Goal: Communication & Community: Answer question/provide support

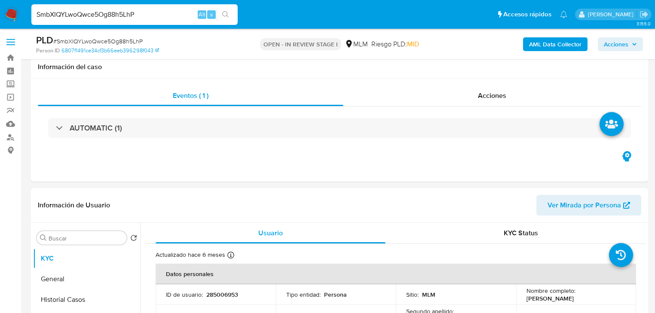
select select "10"
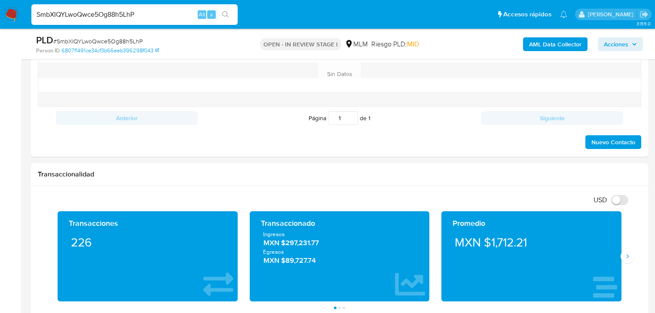
scroll to position [560, 0]
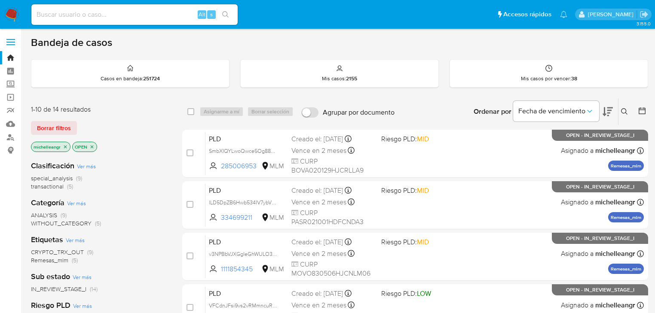
click at [70, 15] on input at bounding box center [134, 14] width 206 height 11
paste input "SmbXIQYLwoQwce5Og88h5LhP"
type input "SmbXIQYLwoQwce5Og88h5LhP"
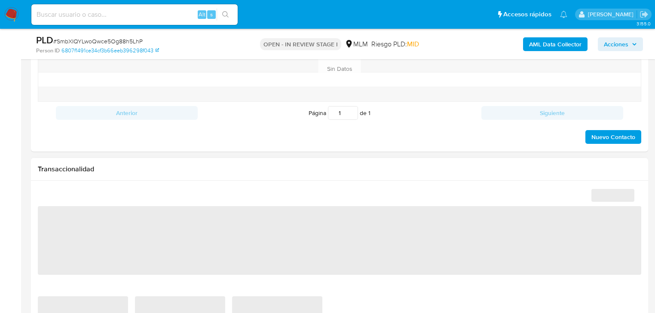
scroll to position [516, 0]
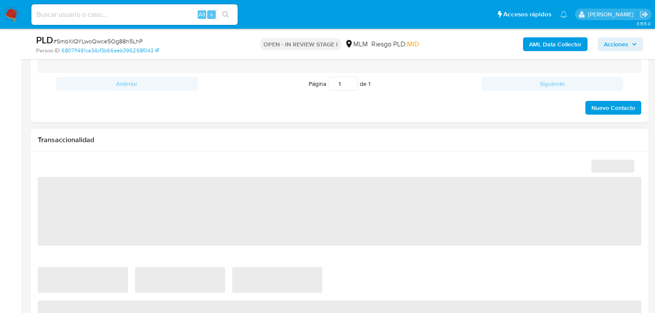
select select "10"
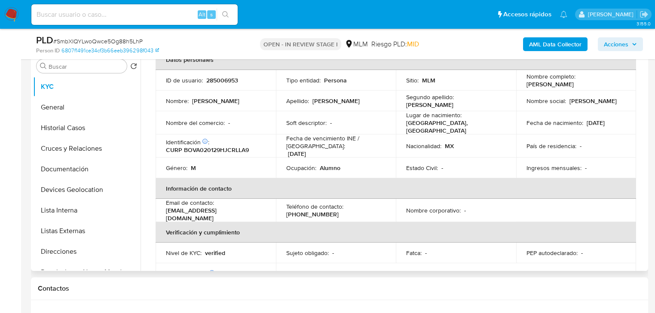
scroll to position [34, 0]
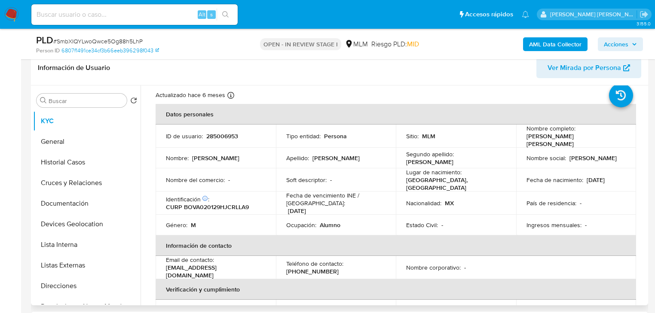
scroll to position [34, 0]
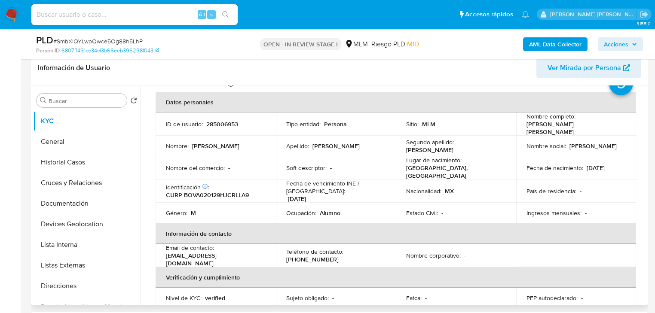
select select "10"
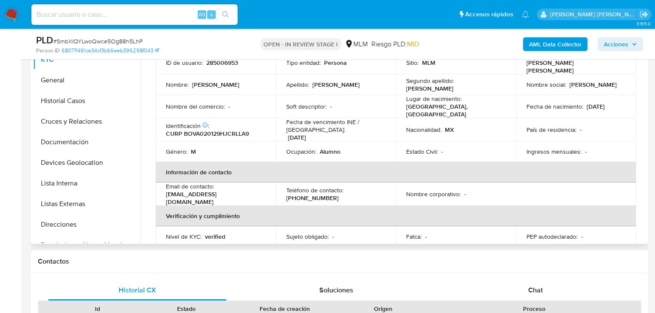
scroll to position [0, 0]
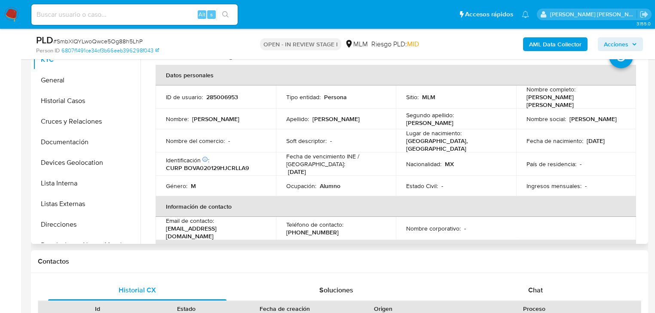
click at [615, 137] on div "Fecha de nacimiento : [DEMOGRAPHIC_DATA]" at bounding box center [576, 141] width 100 height 8
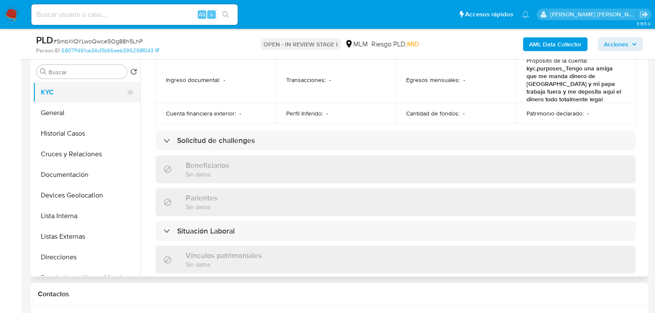
scroll to position [130, 0]
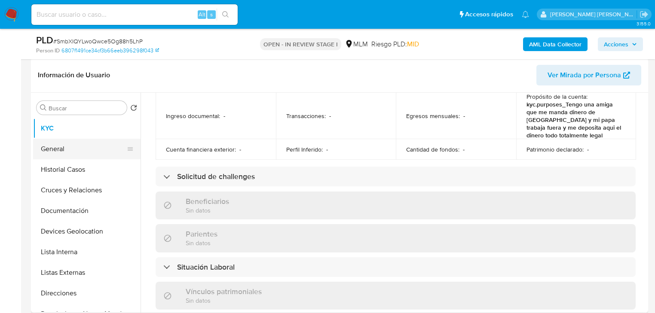
click at [65, 148] on button "General" at bounding box center [83, 149] width 101 height 21
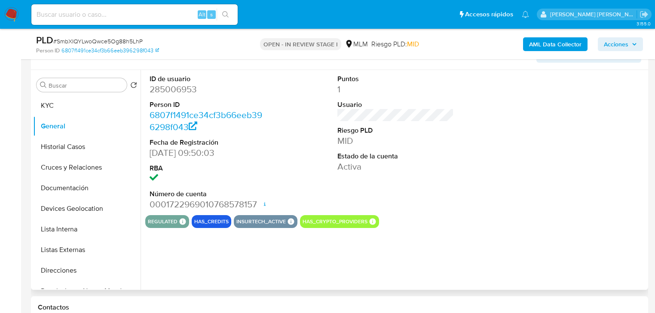
scroll to position [199, 0]
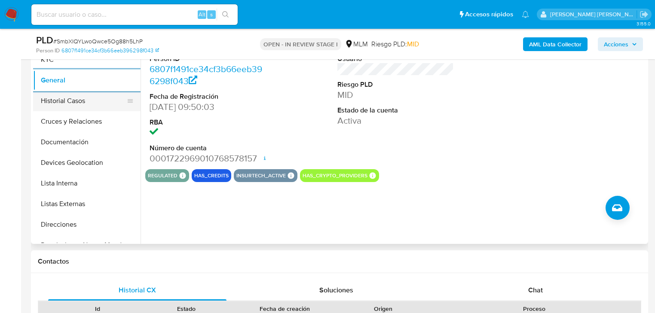
click at [47, 103] on button "Historial Casos" at bounding box center [83, 101] width 101 height 21
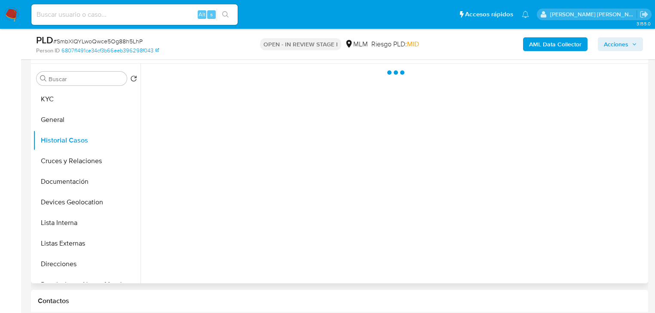
scroll to position [130, 0]
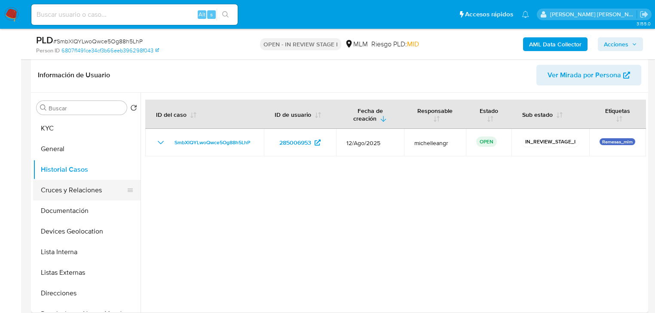
drag, startPoint x: 60, startPoint y: 189, endPoint x: 71, endPoint y: 189, distance: 11.2
click at [60, 189] on button "Cruces y Relaciones" at bounding box center [83, 190] width 101 height 21
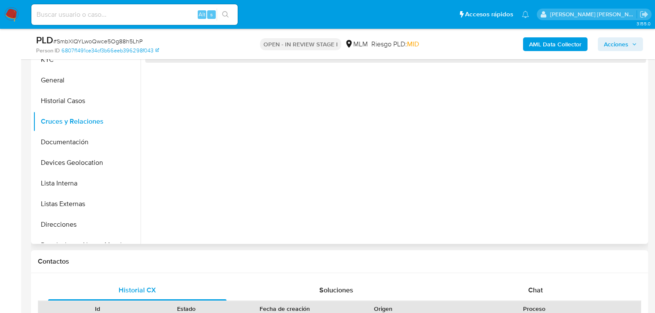
scroll to position [165, 0]
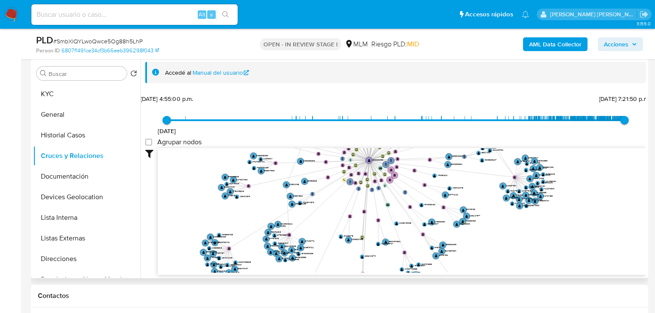
drag, startPoint x: 363, startPoint y: 222, endPoint x: 367, endPoint y: 210, distance: 12.9
click at [363, 238] on text "" at bounding box center [362, 236] width 2 height 3
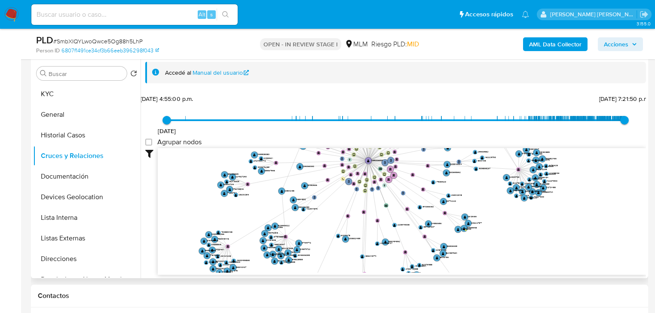
drag, startPoint x: 376, startPoint y: 177, endPoint x: 377, endPoint y: 225, distance: 48.1
click at [377, 225] on icon "user-285006953  285006953 phone-b172323c1fa61c22df7e7190742adca4  person-6807…" at bounding box center [402, 210] width 488 height 125
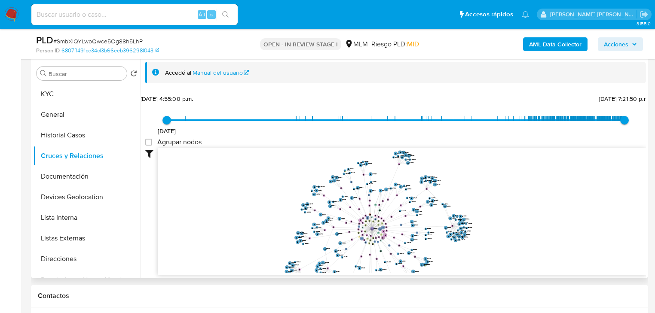
drag, startPoint x: 373, startPoint y: 191, endPoint x: 375, endPoint y: 213, distance: 22.5
click at [376, 219] on icon "user-285006953  285006953 phone-b172323c1fa61c22df7e7190742adca4  person-6807…" at bounding box center [402, 210] width 488 height 125
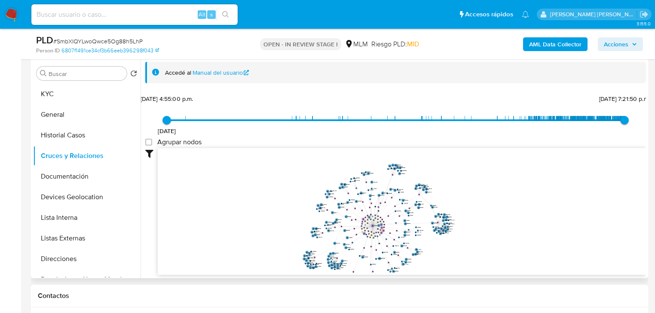
drag, startPoint x: 376, startPoint y: 214, endPoint x: 373, endPoint y: 184, distance: 30.3
click at [373, 185] on g at bounding box center [376, 237] width 145 height 145
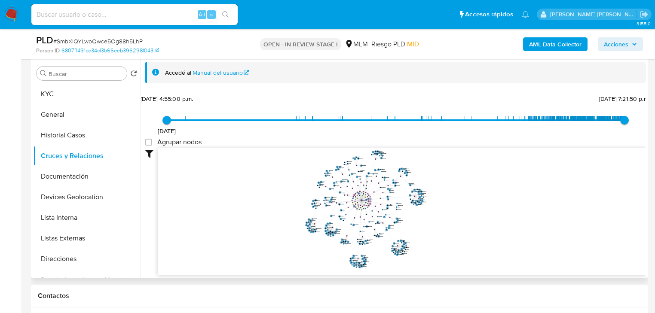
drag, startPoint x: 99, startPoint y: 174, endPoint x: 168, endPoint y: 181, distance: 69.9
click at [100, 174] on button "Documentación" at bounding box center [86, 176] width 107 height 21
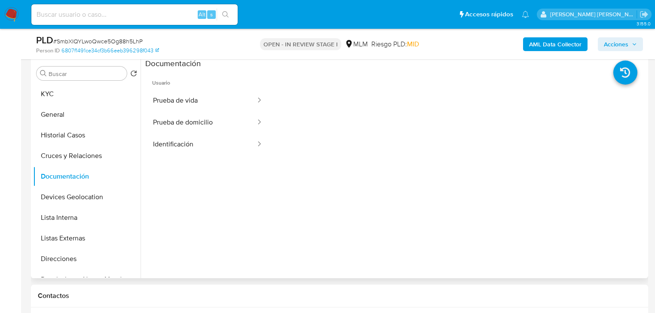
drag, startPoint x: 201, startPoint y: 99, endPoint x: 267, endPoint y: 117, distance: 68.2
click at [212, 96] on button "Prueba de vida" at bounding box center [200, 101] width 111 height 22
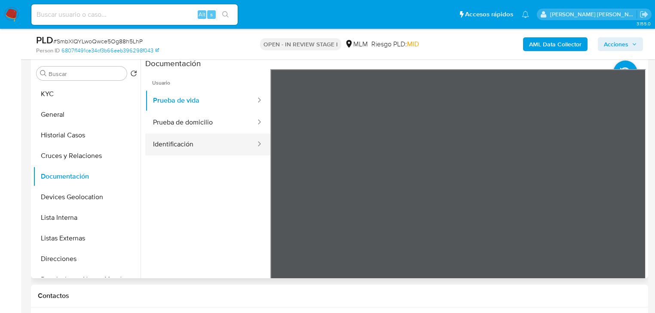
click at [223, 134] on button "Identificación" at bounding box center [200, 145] width 111 height 22
click at [211, 147] on button "Identificación" at bounding box center [200, 145] width 111 height 22
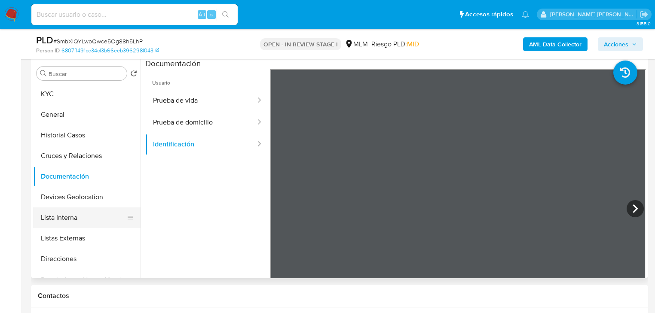
drag, startPoint x: 96, startPoint y: 214, endPoint x: 95, endPoint y: 210, distance: 4.3
click at [95, 210] on button "Lista Interna" at bounding box center [83, 218] width 101 height 21
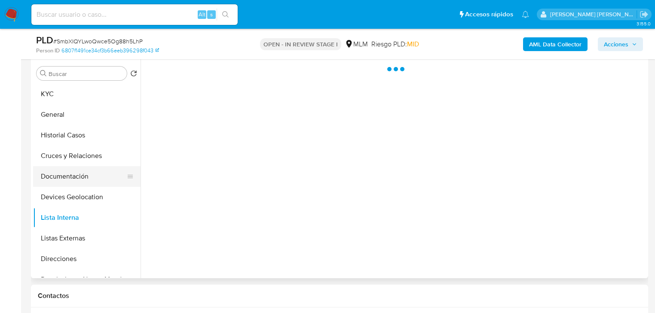
click at [90, 185] on button "Documentación" at bounding box center [83, 176] width 101 height 21
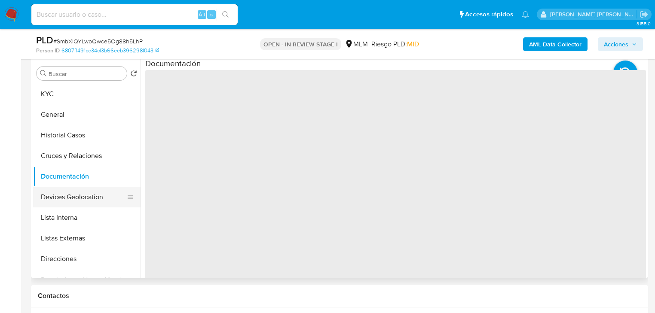
drag, startPoint x: 90, startPoint y: 201, endPoint x: 134, endPoint y: 189, distance: 45.9
click at [91, 201] on button "Devices Geolocation" at bounding box center [83, 197] width 101 height 21
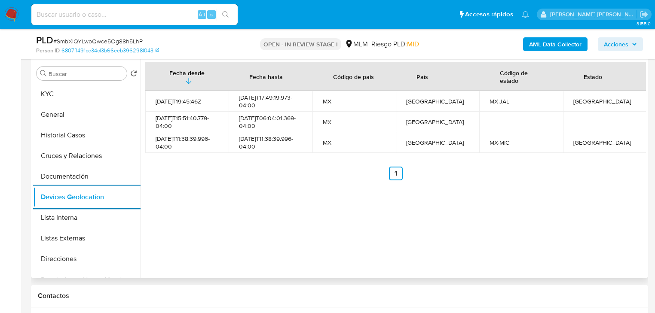
drag, startPoint x: 88, startPoint y: 241, endPoint x: 181, endPoint y: 212, distance: 97.6
click at [90, 238] on button "Listas Externas" at bounding box center [86, 238] width 107 height 21
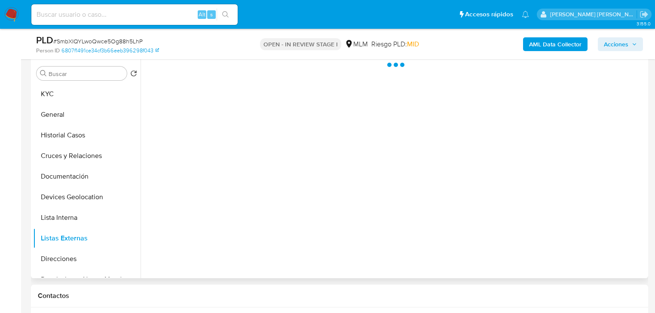
click at [227, 206] on div at bounding box center [392, 168] width 505 height 220
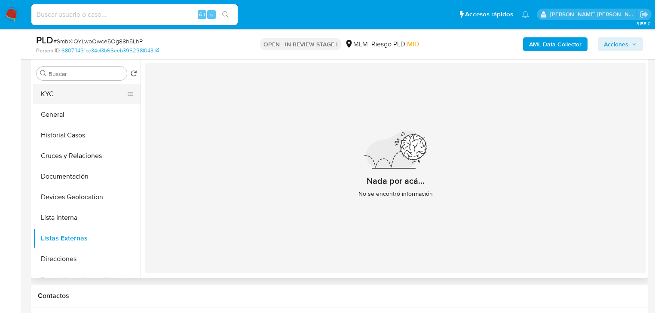
click at [84, 96] on button "KYC" at bounding box center [83, 94] width 101 height 21
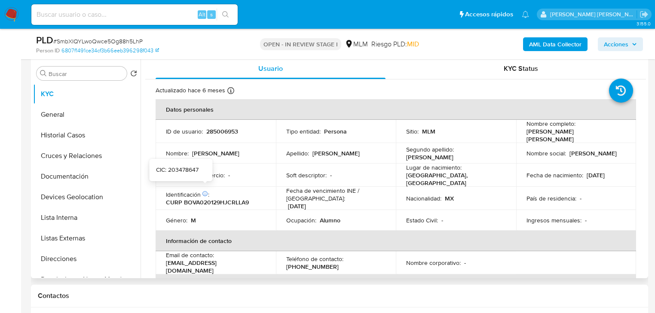
click at [287, 195] on p "Fecha de vencimiento INE / Pasaporte :" at bounding box center [336, 194] width 100 height 15
drag, startPoint x: 244, startPoint y: 260, endPoint x: 162, endPoint y: 260, distance: 82.5
click at [162, 260] on td "Email de contacto : joseborunda555@gmail.com" at bounding box center [216, 262] width 120 height 23
copy p "[EMAIL_ADDRESS][DOMAIN_NAME]"
click at [313, 263] on p "[PHONE_NUMBER]" at bounding box center [312, 267] width 52 height 8
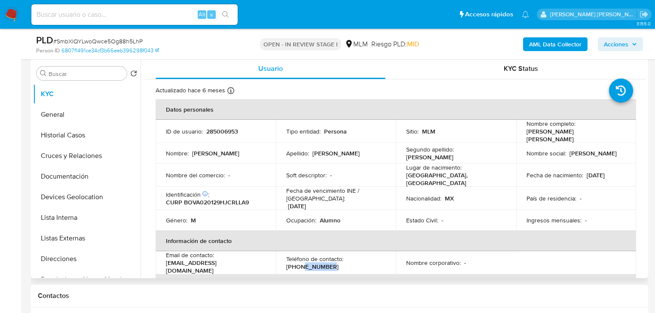
click at [313, 263] on p "[PHONE_NUMBER]" at bounding box center [312, 267] width 52 height 8
copy p "33026958"
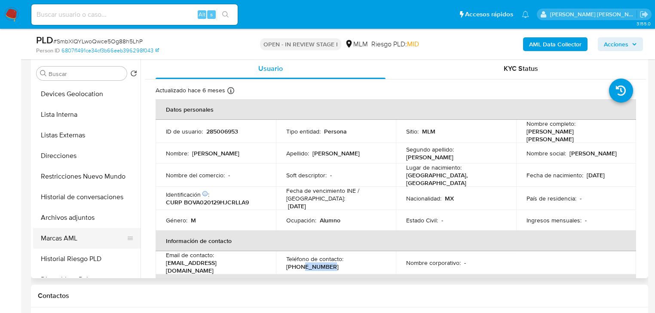
scroll to position [137, 0]
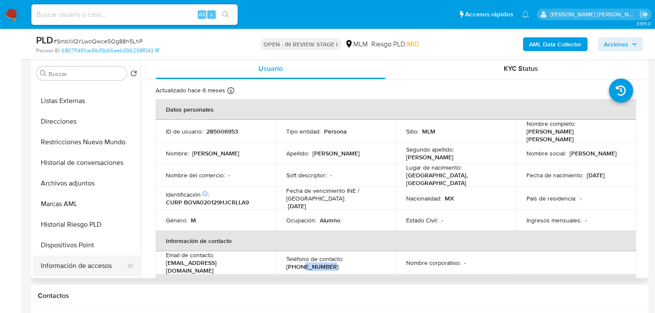
drag, startPoint x: 98, startPoint y: 268, endPoint x: 125, endPoint y: 258, distance: 29.2
click at [98, 267] on button "Información de accesos" at bounding box center [83, 266] width 101 height 21
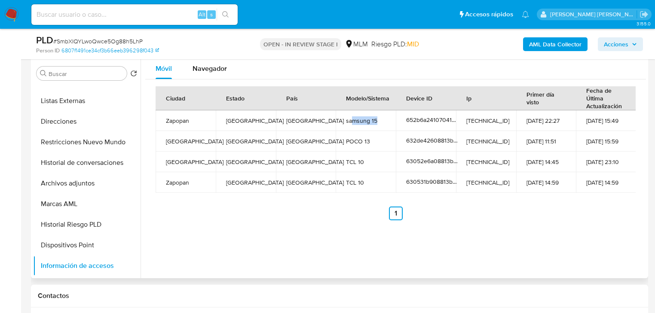
drag, startPoint x: 378, startPoint y: 124, endPoint x: 351, endPoint y: 125, distance: 26.7
click at [351, 125] on td "samsung 15" at bounding box center [366, 120] width 60 height 21
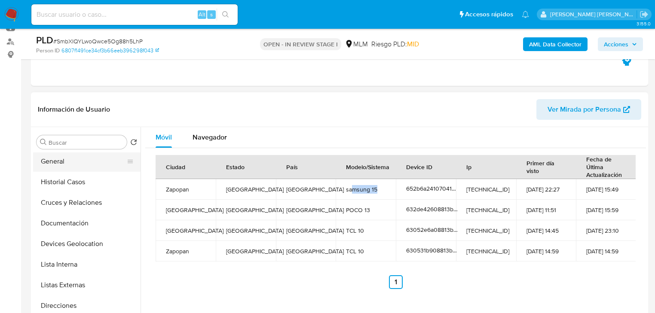
scroll to position [0, 0]
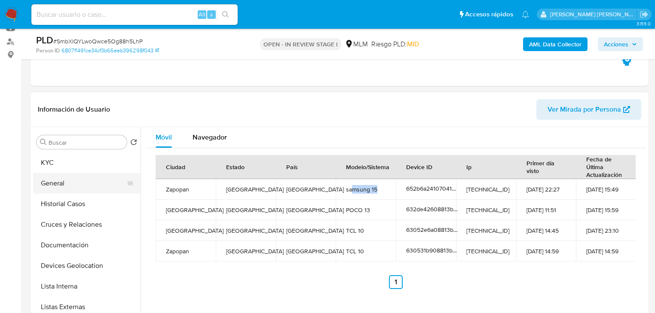
drag, startPoint x: 54, startPoint y: 167, endPoint x: 134, endPoint y: 180, distance: 80.5
click at [56, 167] on button "KYC" at bounding box center [86, 163] width 107 height 21
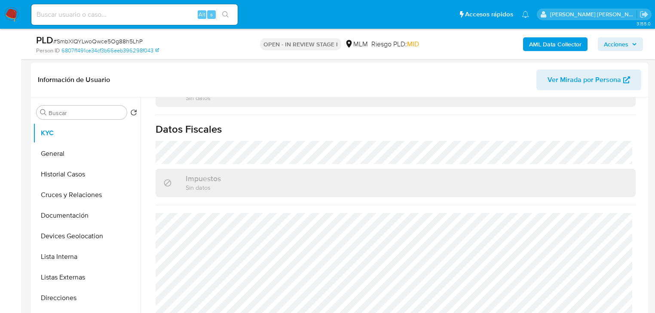
scroll to position [165, 0]
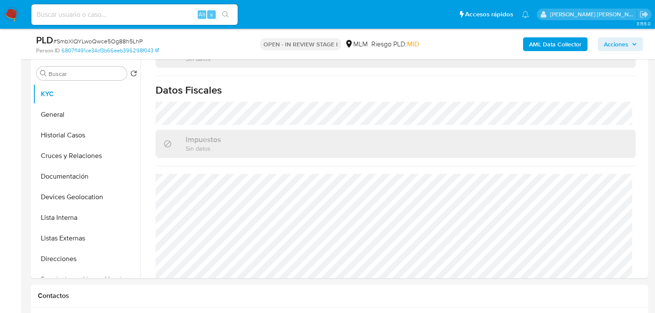
click at [633, 42] on icon "button" at bounding box center [634, 44] width 5 height 5
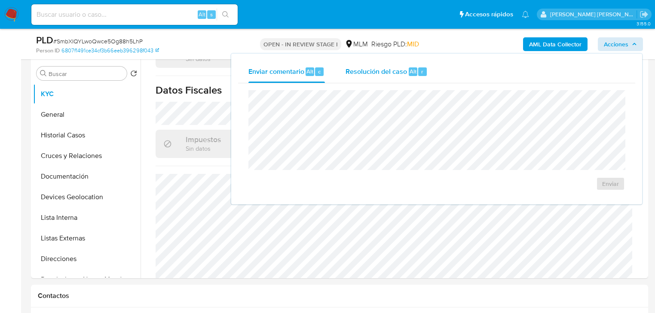
click at [385, 70] on span "Resolución del caso" at bounding box center [375, 71] width 61 height 10
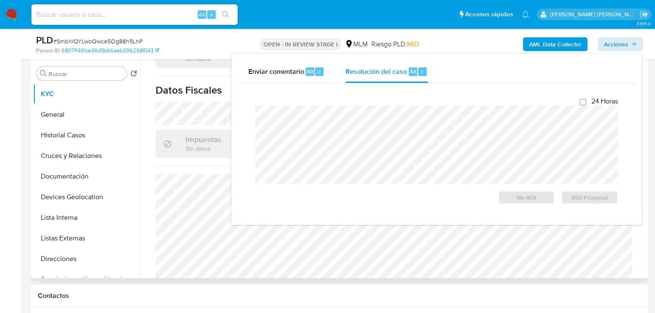
click at [188, 135] on h3 "Impuestos" at bounding box center [203, 139] width 35 height 9
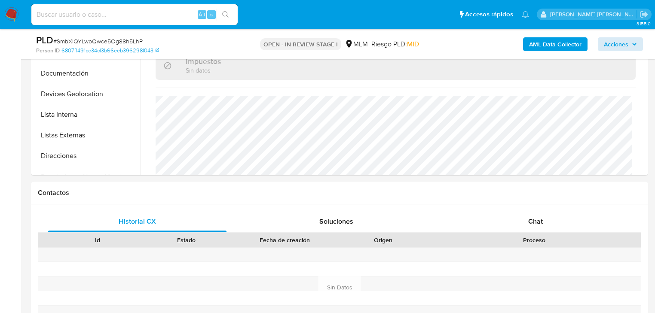
scroll to position [560, 0]
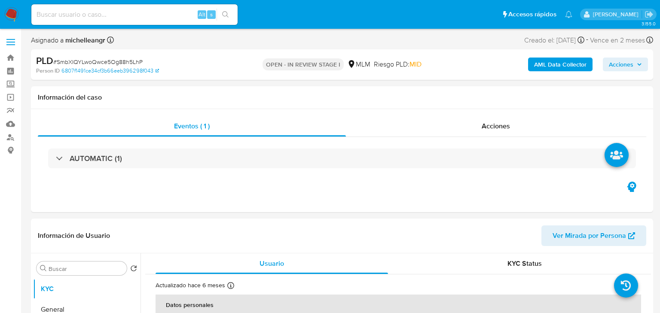
select select "10"
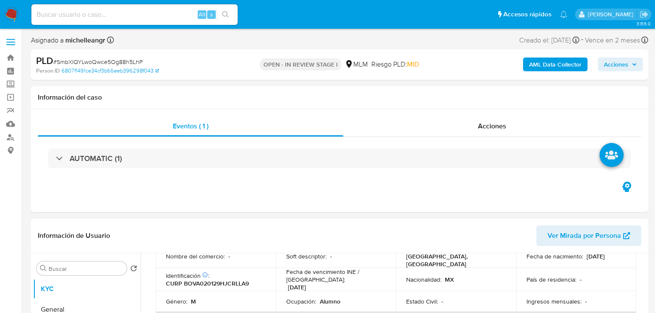
scroll to position [137, 0]
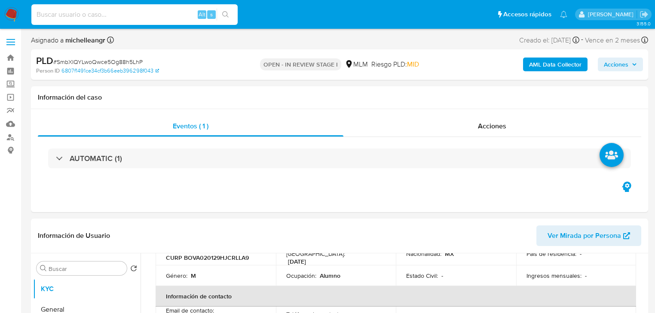
click at [136, 16] on input at bounding box center [134, 14] width 206 height 11
click at [95, 18] on div "Alt s" at bounding box center [134, 14] width 206 height 21
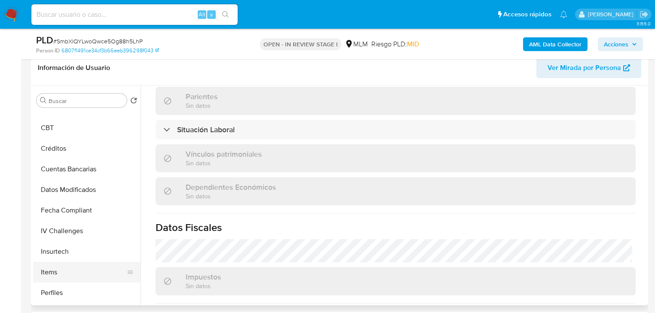
scroll to position [363, 0]
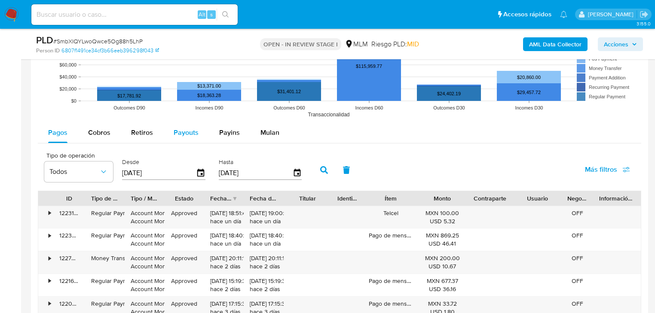
drag, startPoint x: 102, startPoint y: 135, endPoint x: 172, endPoint y: 137, distance: 70.5
click at [102, 135] on span "Cobros" at bounding box center [99, 133] width 22 height 10
select select "10"
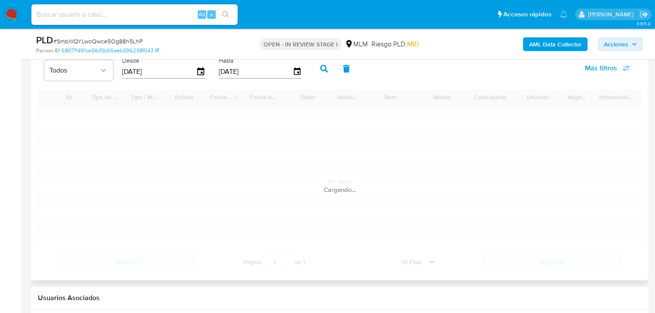
scroll to position [997, 0]
click at [325, 156] on div "Cargando..." at bounding box center [339, 180] width 603 height 184
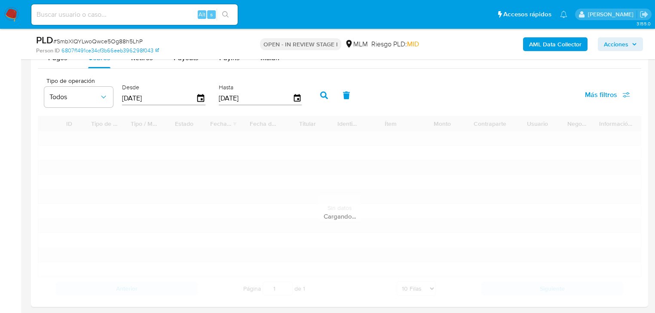
scroll to position [928, 0]
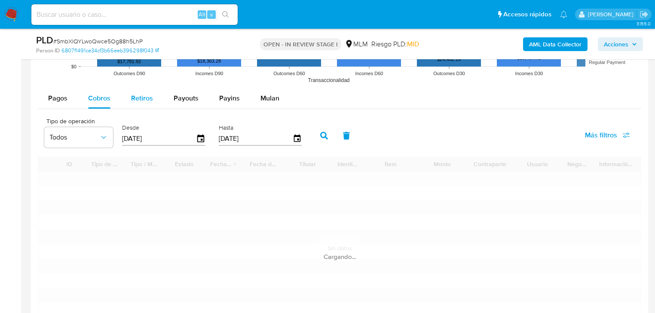
click at [144, 98] on span "Retiros" at bounding box center [142, 98] width 22 height 10
select select "10"
click at [109, 101] on span "Cobros" at bounding box center [99, 98] width 22 height 10
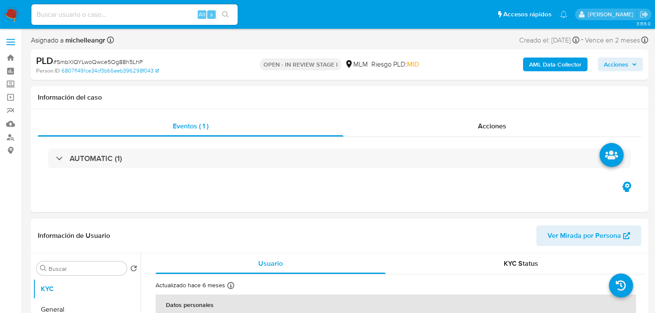
select select "10"
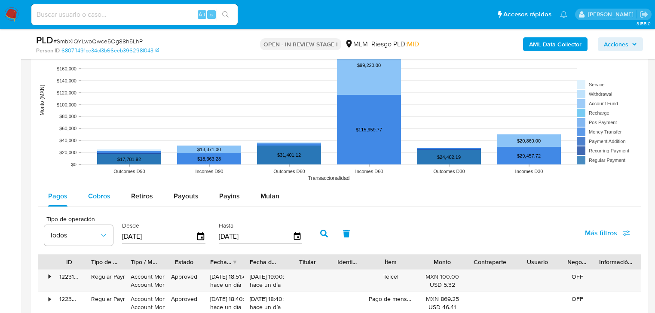
scroll to position [859, 0]
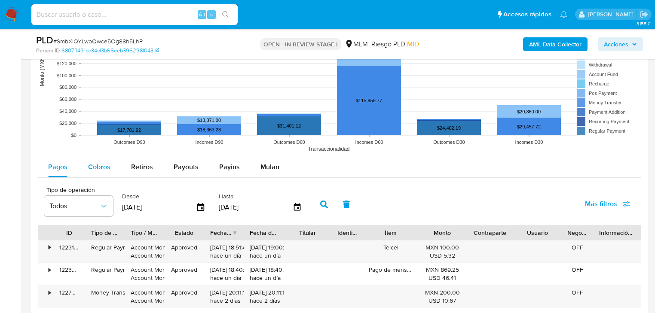
click at [97, 159] on div "Cobros" at bounding box center [99, 167] width 22 height 21
select select "10"
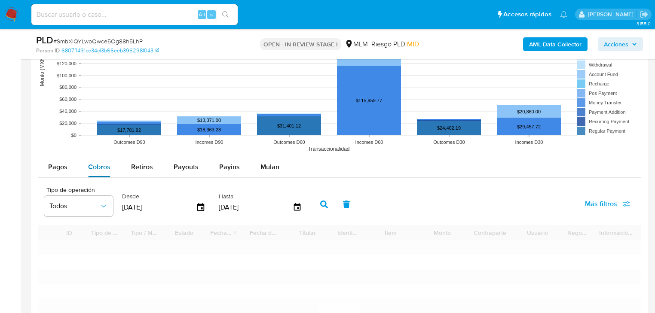
click at [96, 163] on span "Cobros" at bounding box center [99, 167] width 22 height 10
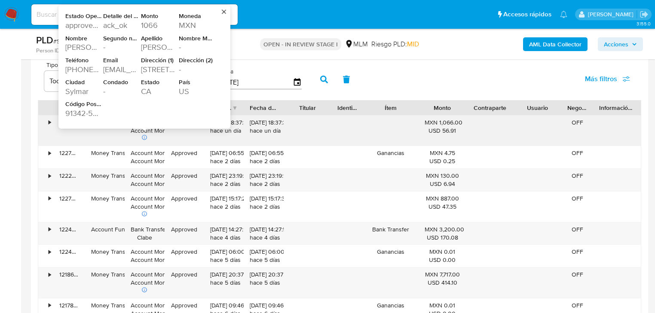
scroll to position [962, 0]
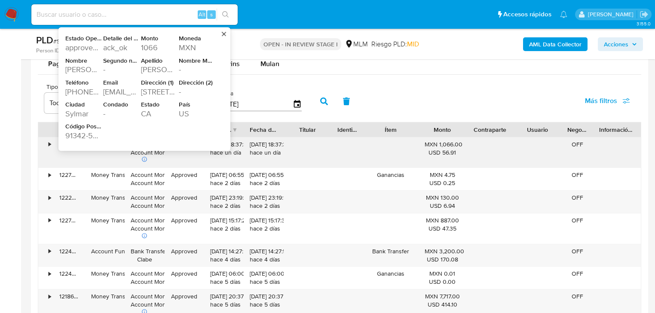
click at [117, 93] on div "[EMAIL_ADDRESS][DOMAIN_NAME]" at bounding box center [121, 91] width 36 height 10
click at [117, 93] on div "shelbymustang12334@yahoo.com" at bounding box center [121, 91] width 36 height 10
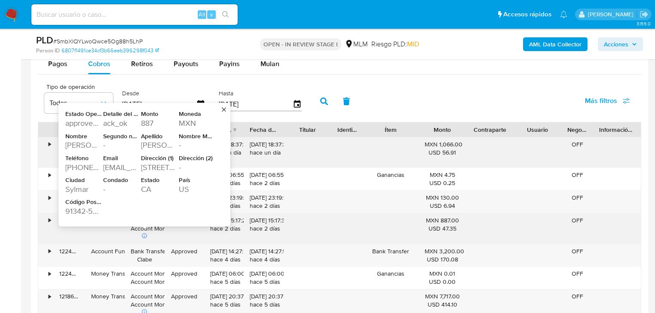
click at [150, 168] on div "12051 Havana Ave" at bounding box center [159, 167] width 36 height 10
click at [76, 209] on div "91342-5243" at bounding box center [83, 211] width 36 height 10
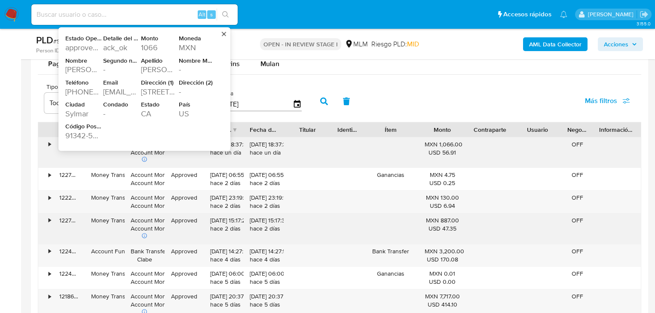
click at [76, 93] on div "+18184392356" at bounding box center [83, 91] width 36 height 10
drag, startPoint x: 70, startPoint y: 111, endPoint x: 172, endPoint y: 101, distance: 101.9
click at [172, 101] on div "Estado Operación approved:approved Detalle del estado ack_ok Monto 1066 Moneda …" at bounding box center [140, 89] width 151 height 110
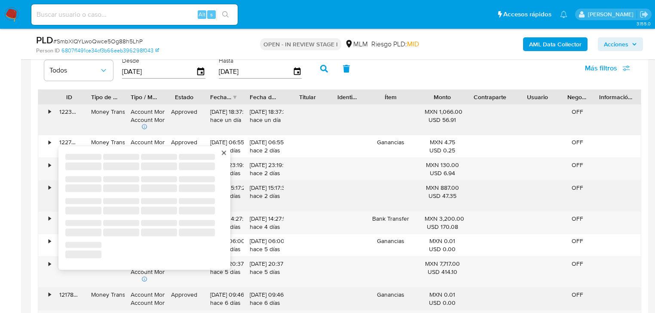
scroll to position [1031, 0]
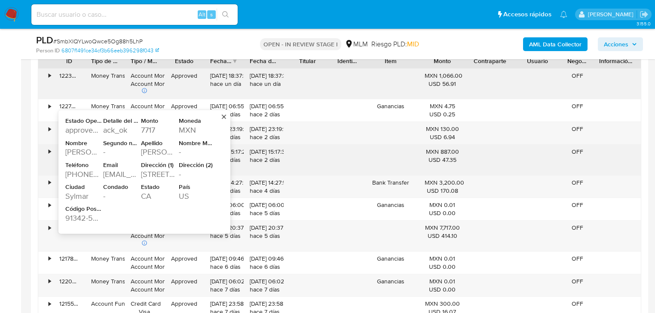
click at [362, 180] on div "• 122475776632 Account Fund Bank Transfer Clabe Approved 15/08/2025 14:27:54 ha…" at bounding box center [339, 187] width 602 height 22
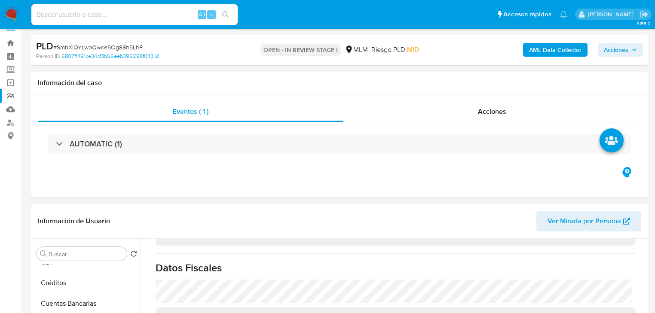
scroll to position [0, 0]
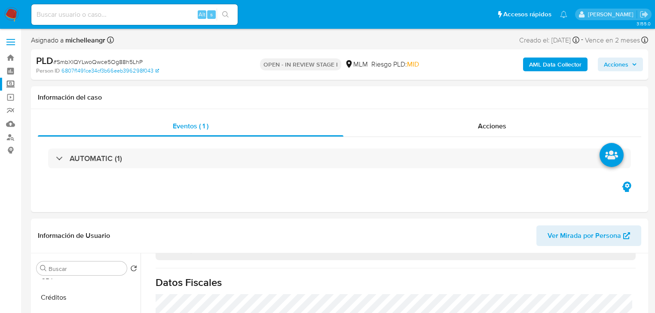
click at [10, 86] on label "Screening" at bounding box center [51, 84] width 102 height 13
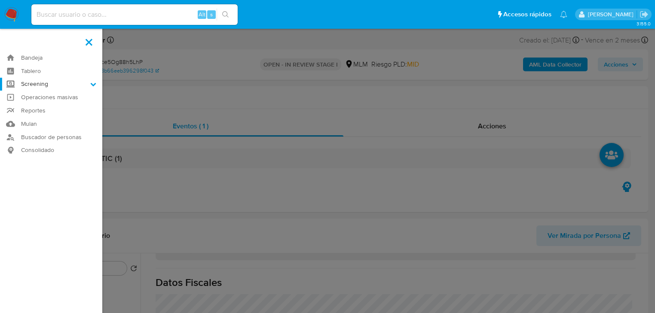
click at [0, 0] on input "Screening" at bounding box center [0, 0] width 0 height 0
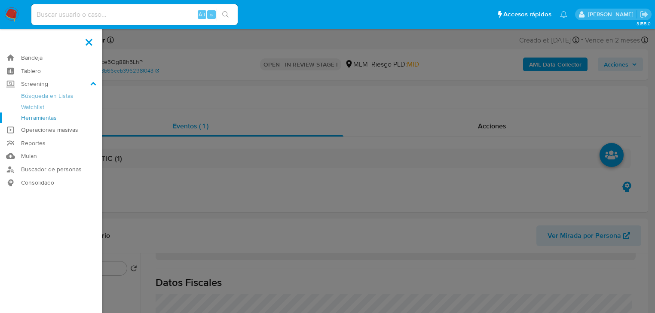
click at [43, 121] on link "Herramientas" at bounding box center [51, 118] width 102 height 11
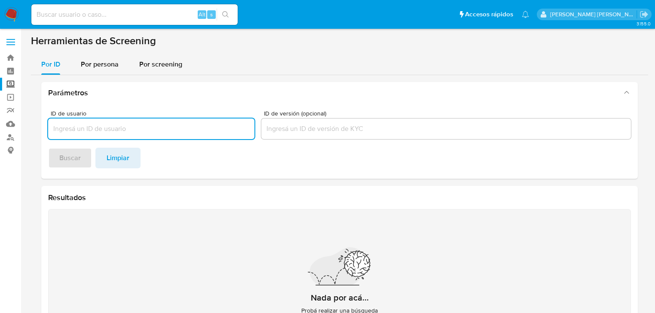
drag, startPoint x: 101, startPoint y: 65, endPoint x: 95, endPoint y: 79, distance: 15.0
click at [101, 65] on span "Por persona" at bounding box center [100, 64] width 38 height 10
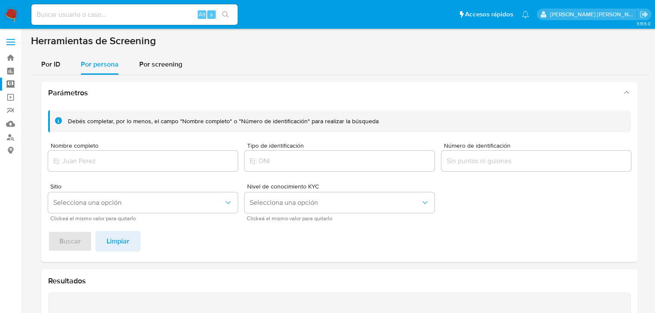
click at [62, 169] on div at bounding box center [142, 161] width 189 height 21
click at [65, 167] on div at bounding box center [142, 161] width 189 height 21
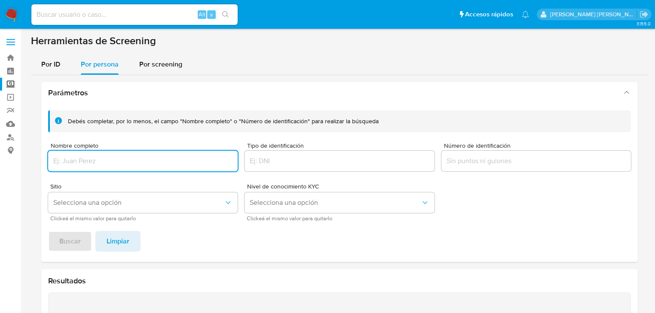
click at [68, 164] on input "Nombre completo" at bounding box center [142, 161] width 189 height 11
type input "JOSE LUIS BORUNDA MEJIA"
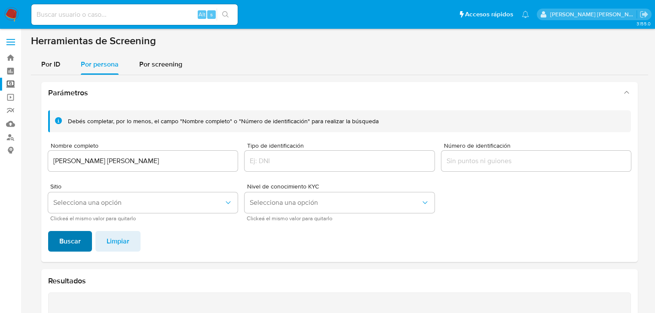
click at [67, 241] on span "Buscar" at bounding box center [69, 241] width 21 height 19
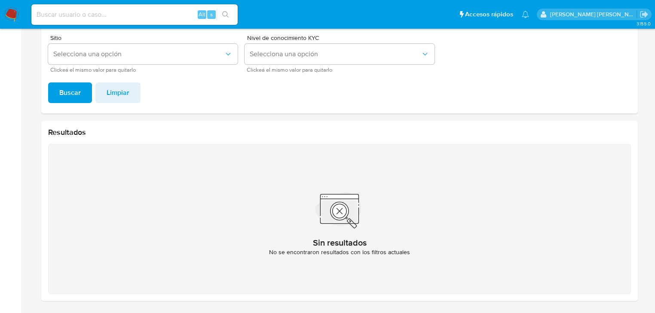
scroll to position [11, 0]
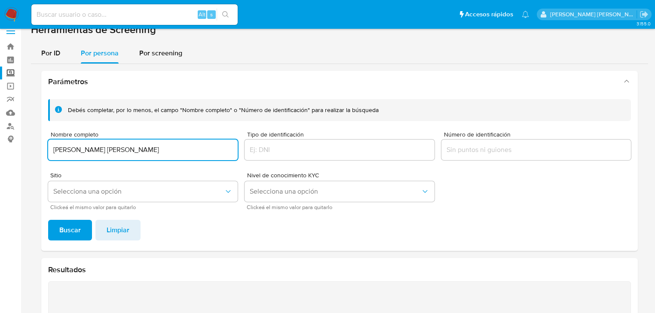
click at [158, 149] on input "JOSE LUIS BORUNDA MEJIA" at bounding box center [142, 149] width 189 height 11
click at [103, 11] on input at bounding box center [134, 14] width 206 height 11
paste input "SmbXIQYLwoQwce5Og88h5LhP"
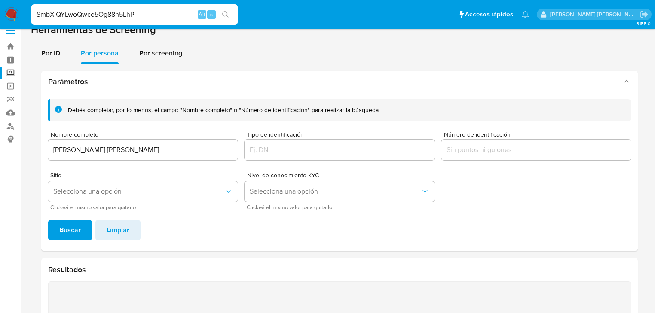
type input "SmbXIQYLwoQwce5Og88h5LhP"
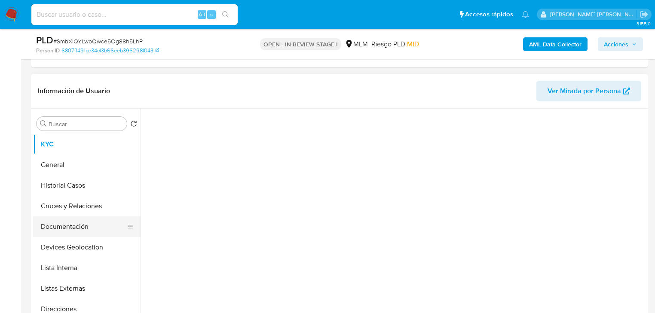
scroll to position [172, 0]
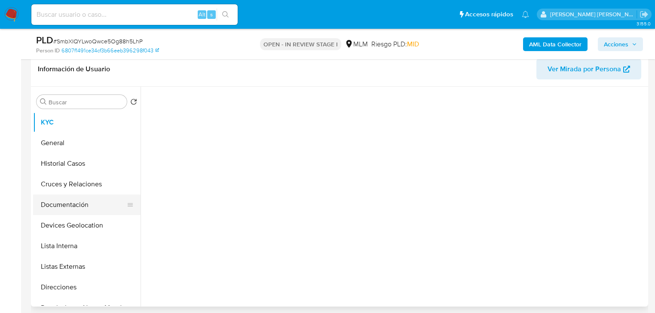
click at [83, 203] on button "Documentación" at bounding box center [83, 205] width 101 height 21
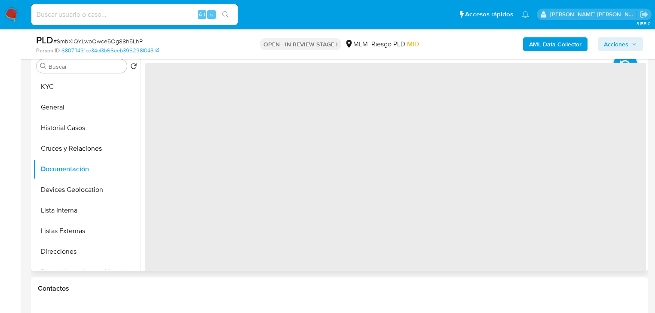
select select "10"
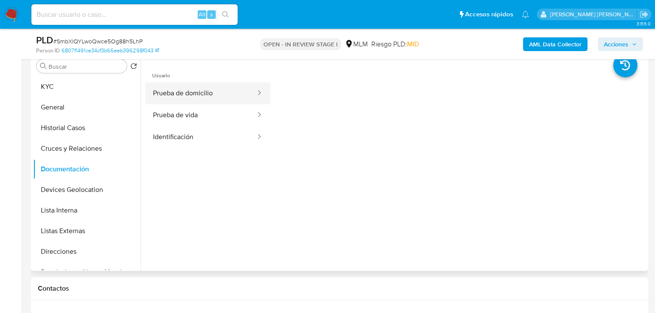
click at [184, 98] on button "Prueba de domicilio" at bounding box center [200, 93] width 111 height 22
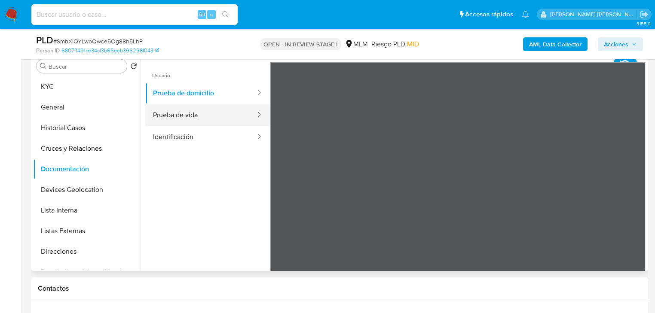
click at [172, 105] on button "Prueba de vida" at bounding box center [200, 115] width 111 height 22
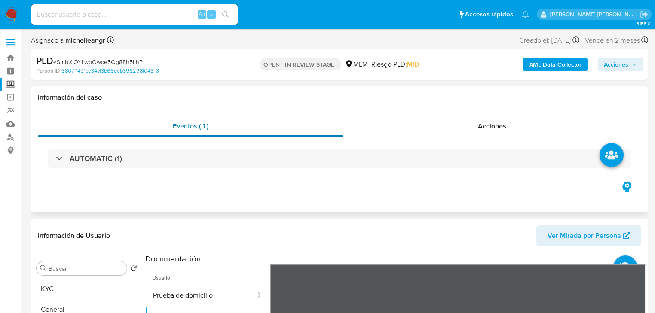
scroll to position [0, 0]
click at [15, 89] on label "Screening" at bounding box center [51, 84] width 102 height 13
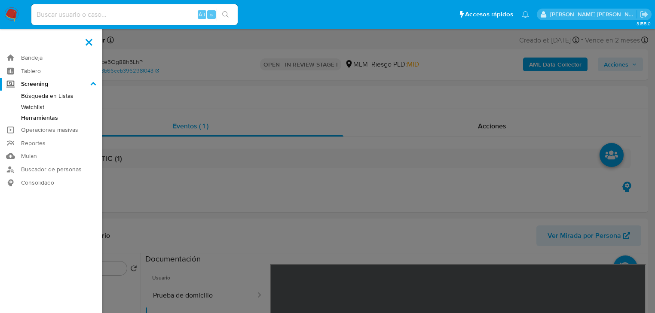
click at [0, 0] on input "Screening" at bounding box center [0, 0] width 0 height 0
click at [33, 115] on link "Herramientas" at bounding box center [51, 118] width 102 height 11
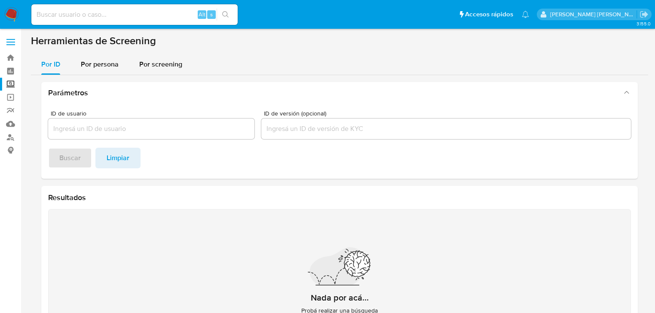
drag, startPoint x: 104, startPoint y: 61, endPoint x: 120, endPoint y: 81, distance: 25.6
click at [105, 62] on span "Por persona" at bounding box center [100, 64] width 38 height 10
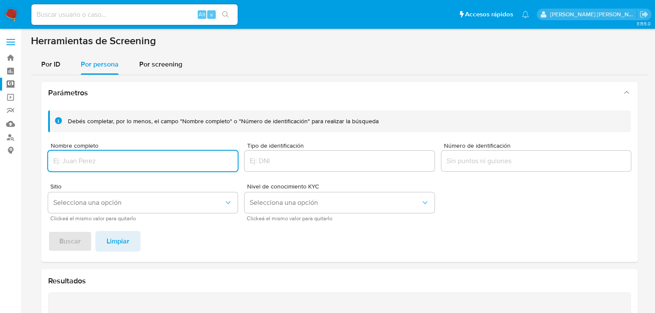
click at [110, 161] on input "Nombre completo" at bounding box center [142, 161] width 189 height 11
type input "[PERSON_NAME]"
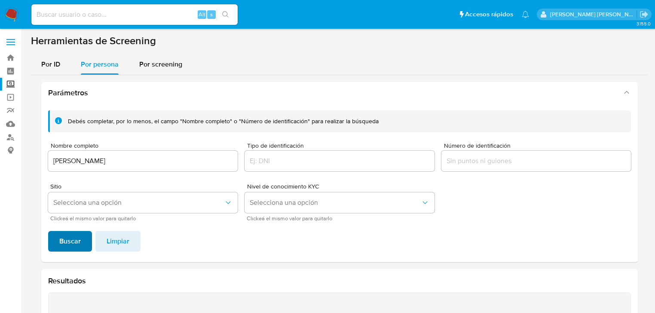
click at [60, 249] on span "Buscar" at bounding box center [69, 241] width 21 height 19
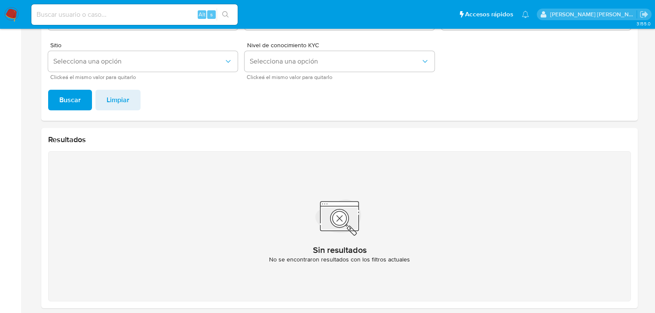
scroll to position [46, 0]
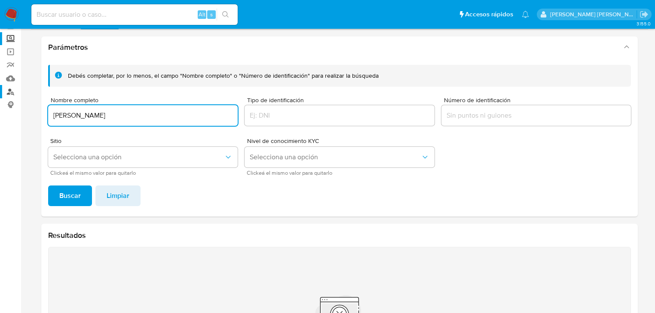
drag, startPoint x: 180, startPoint y: 116, endPoint x: 3, endPoint y: 95, distance: 179.1
click at [0, 98] on section "Bandeja Tablero Screening Búsqueda en Listas Watchlist Herramientas Operaciones…" at bounding box center [327, 185] width 655 height 462
type input "[PERSON_NAME] [PERSON_NAME]"
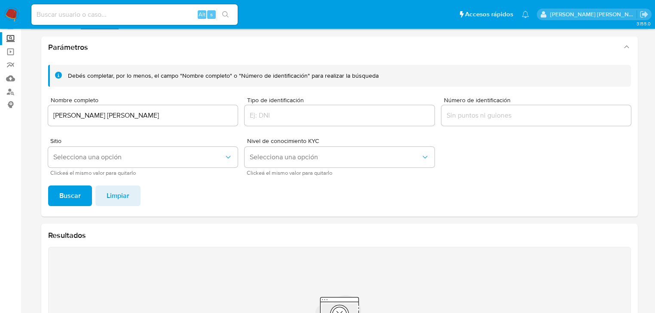
click at [68, 191] on span "Buscar" at bounding box center [69, 195] width 21 height 19
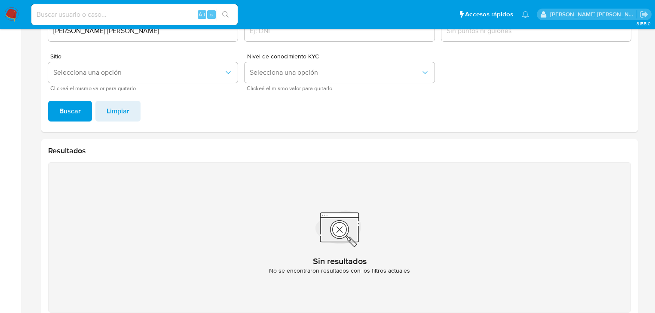
scroll to position [114, 0]
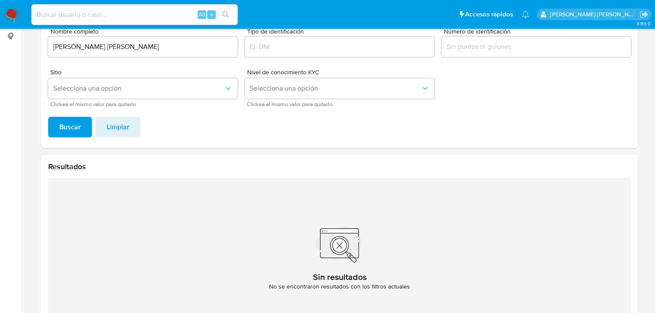
click at [112, 11] on input at bounding box center [134, 14] width 206 height 11
paste input "SmbXIQYLwoQwce5Og88h5LhP"
type input "SmbXIQYLwoQwce5Og88h5LhP"
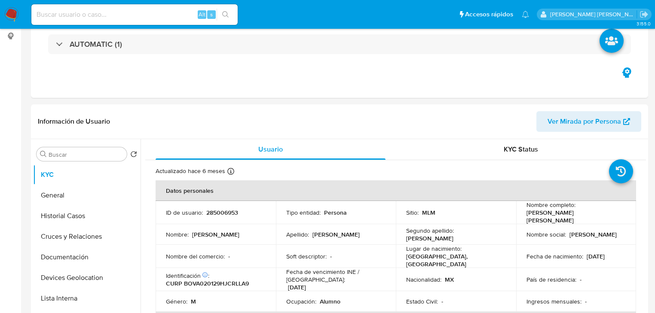
select select "10"
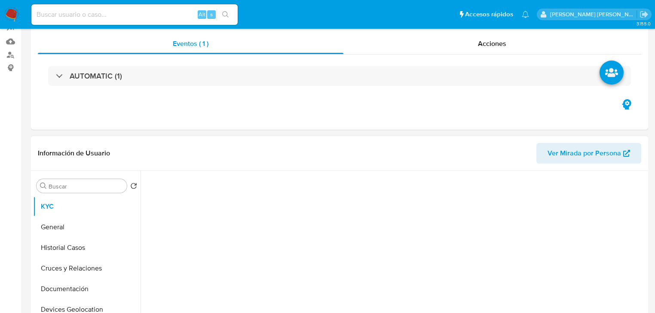
scroll to position [103, 0]
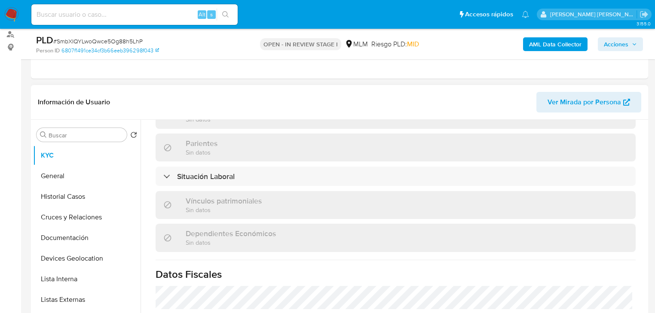
select select "10"
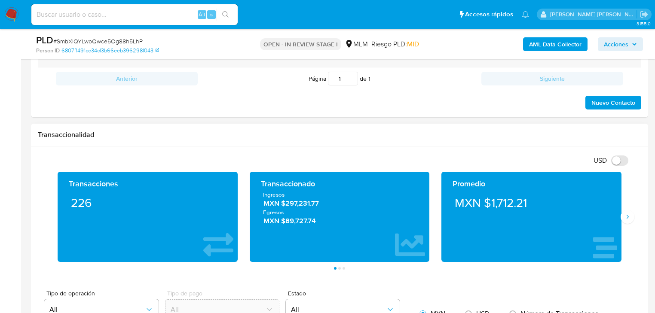
scroll to position [550, 0]
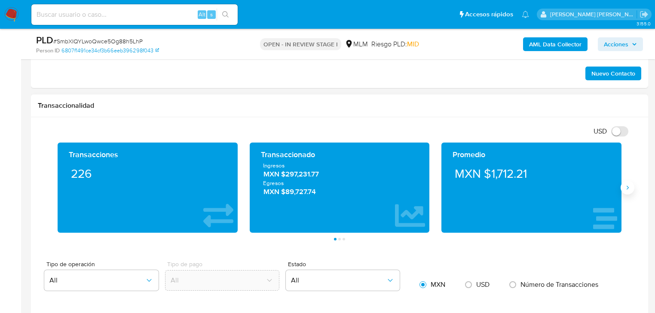
click at [622, 190] on button "Siguiente" at bounding box center [627, 188] width 14 height 14
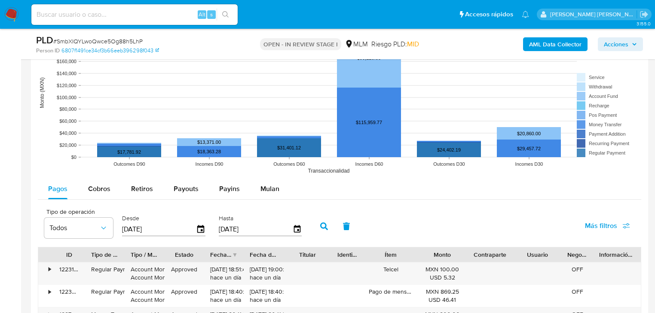
scroll to position [962, 0]
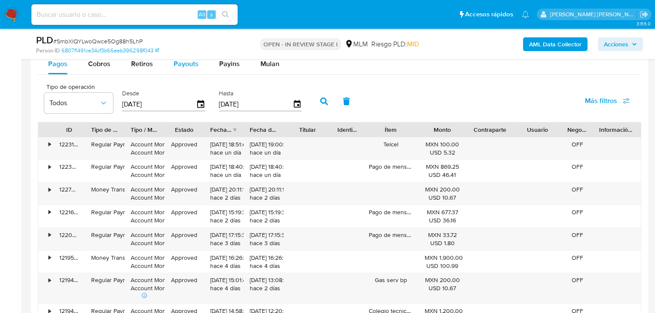
click at [186, 61] on span "Payouts" at bounding box center [186, 64] width 25 height 10
select select "10"
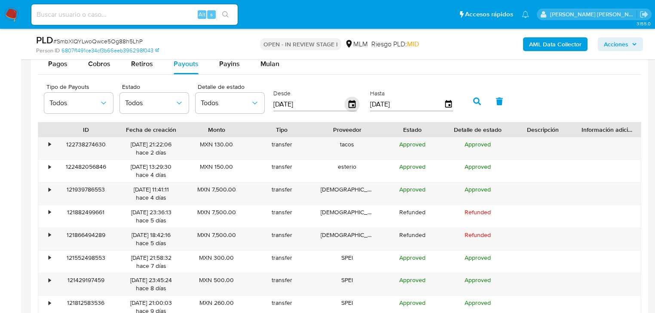
click at [349, 103] on icon "button" at bounding box center [352, 104] width 15 height 15
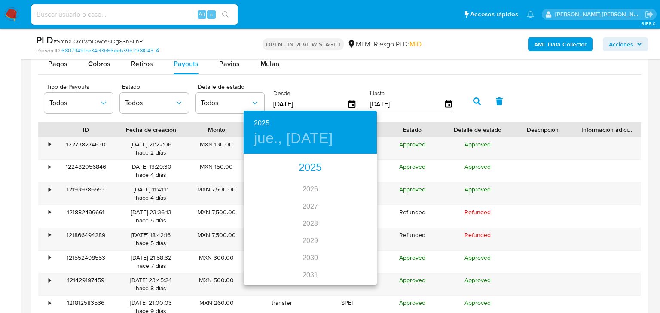
click at [305, 170] on div "2025" at bounding box center [310, 167] width 133 height 17
click at [311, 208] on div "may." at bounding box center [310, 203] width 44 height 32
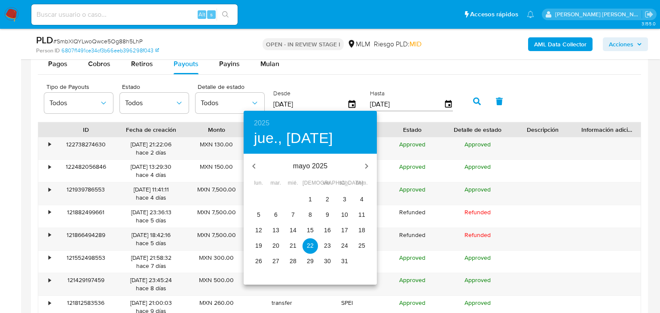
click at [312, 198] on span "1" at bounding box center [309, 199] width 15 height 9
type input "01/05/2025"
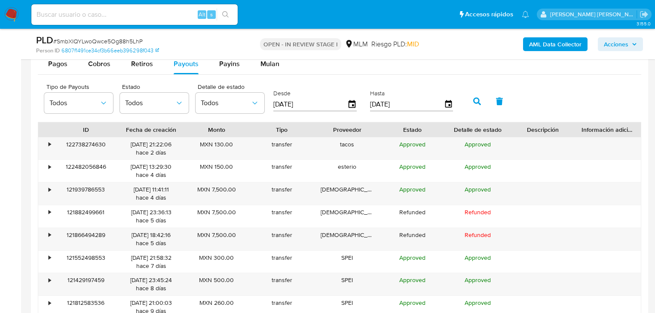
click at [471, 98] on button "button" at bounding box center [477, 101] width 22 height 21
click at [46, 143] on div "•" at bounding box center [45, 148] width 15 height 22
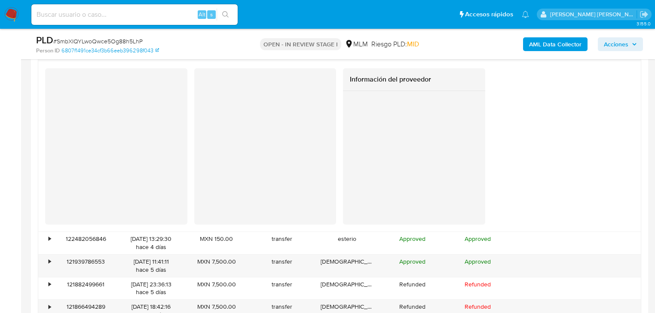
scroll to position [1100, 0]
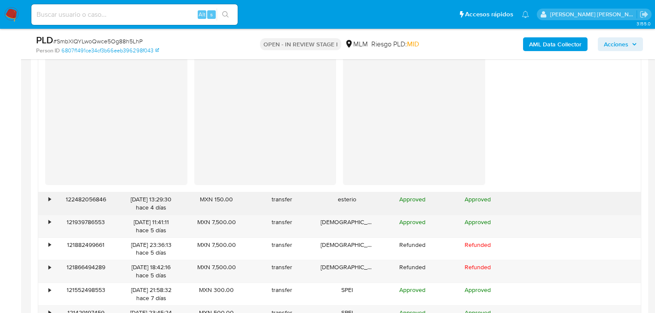
click at [52, 196] on div "• 122482056846 15/08/2025 13:29:30 hace 4 días MXN 150.00 transfer esterio Appr…" at bounding box center [339, 203] width 602 height 22
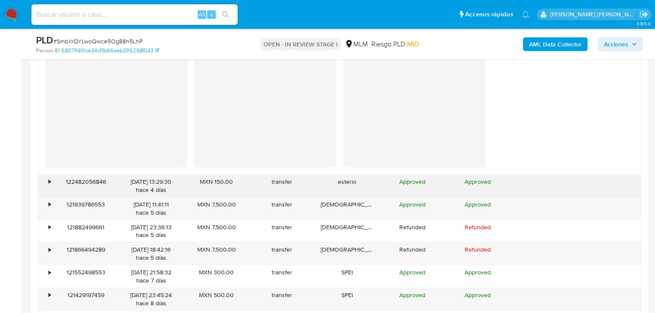
scroll to position [1134, 0]
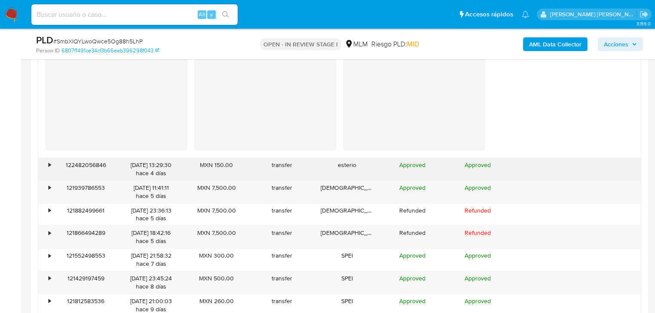
click at [46, 169] on div "•" at bounding box center [45, 169] width 15 height 22
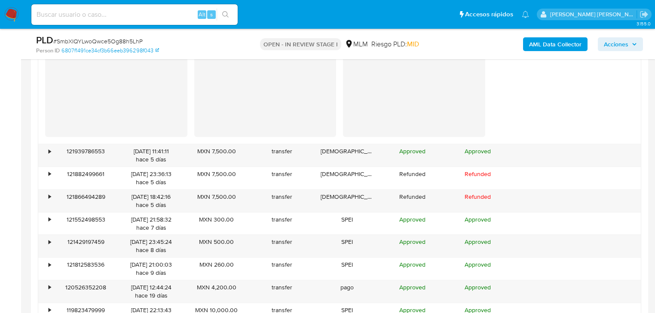
scroll to position [1375, 0]
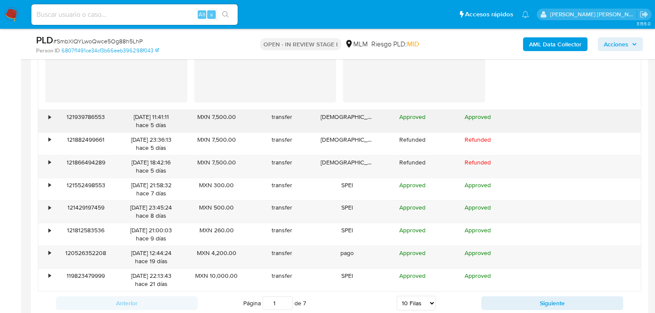
click at [47, 115] on div "•" at bounding box center [45, 121] width 15 height 22
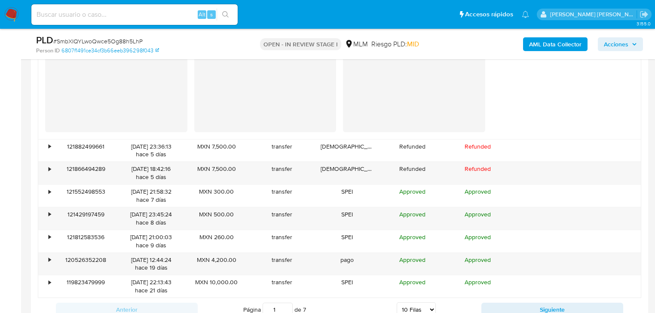
scroll to position [1581, 0]
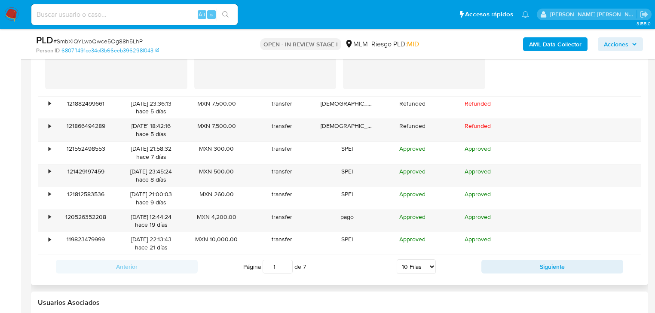
click at [521, 273] on div "Anterior Página 1 de 7 5 Filas 10 Filas 20 Filas 25 Filas 50 Filas 100 Filas Si…" at bounding box center [339, 266] width 603 height 23
click at [519, 269] on button "Siguiente" at bounding box center [552, 267] width 142 height 14
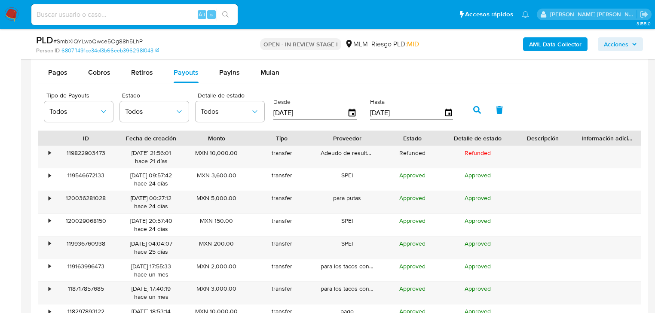
scroll to position [970, 0]
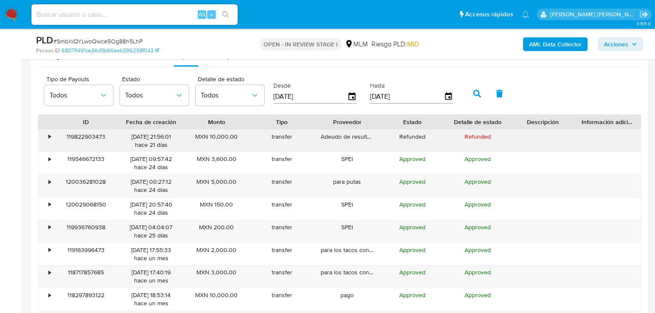
click at [51, 136] on div "•" at bounding box center [45, 141] width 15 height 22
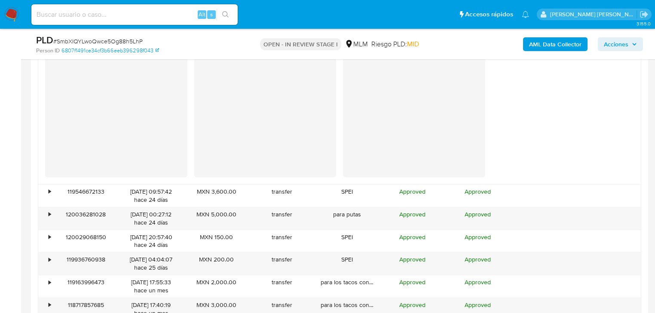
scroll to position [1142, 0]
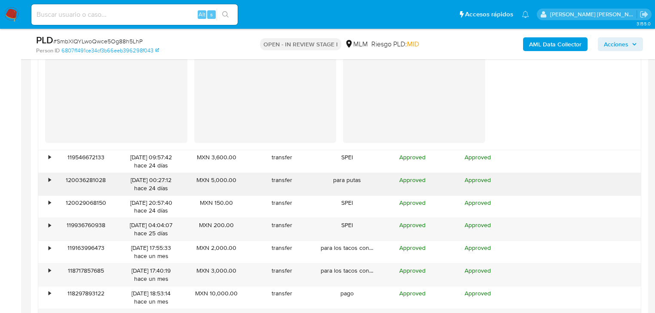
click at [50, 179] on div "•" at bounding box center [50, 180] width 2 height 8
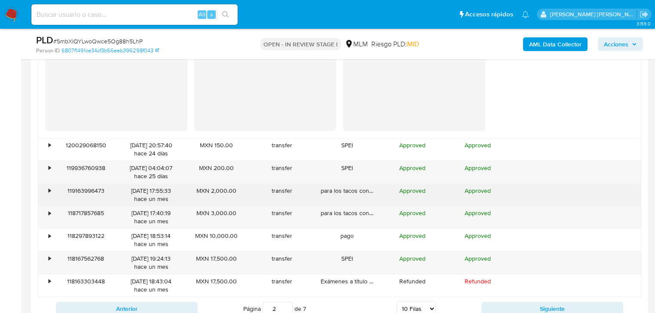
scroll to position [1383, 0]
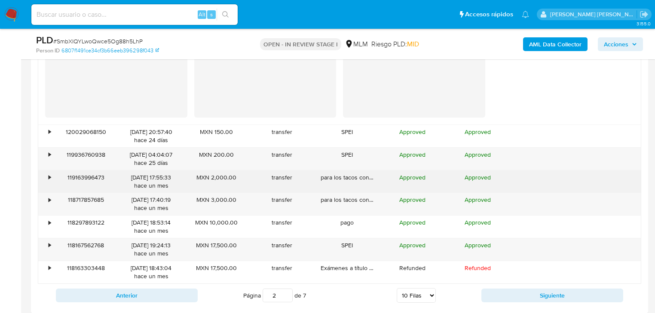
click at [47, 178] on div "•" at bounding box center [45, 182] width 15 height 22
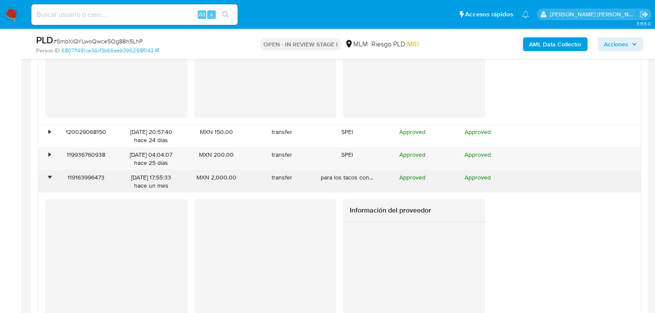
click at [47, 178] on div "•" at bounding box center [45, 182] width 15 height 22
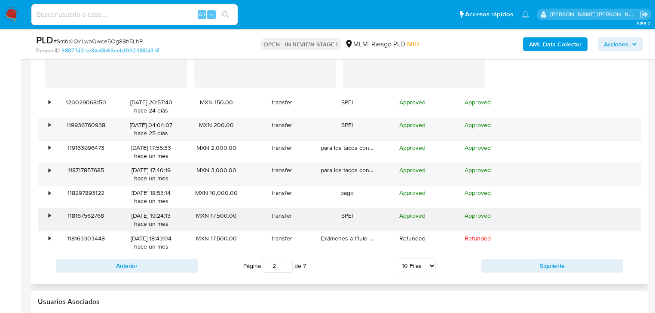
scroll to position [1451, 0]
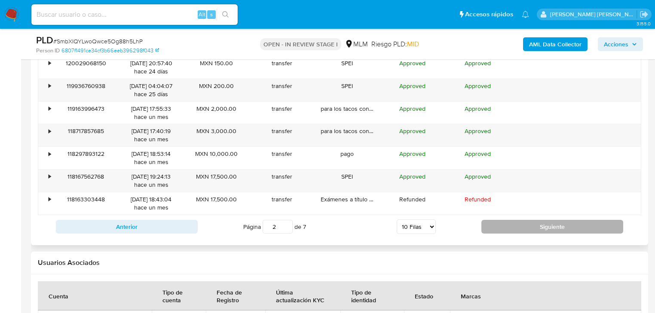
click at [504, 222] on button "Siguiente" at bounding box center [552, 227] width 142 height 14
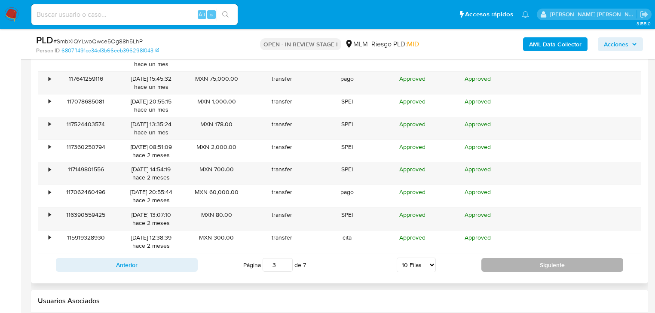
drag, startPoint x: 554, startPoint y: 265, endPoint x: 552, endPoint y: 259, distance: 5.3
click at [554, 265] on button "Siguiente" at bounding box center [552, 265] width 142 height 14
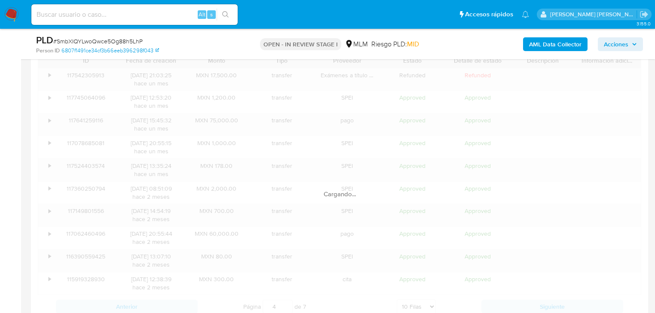
scroll to position [970, 0]
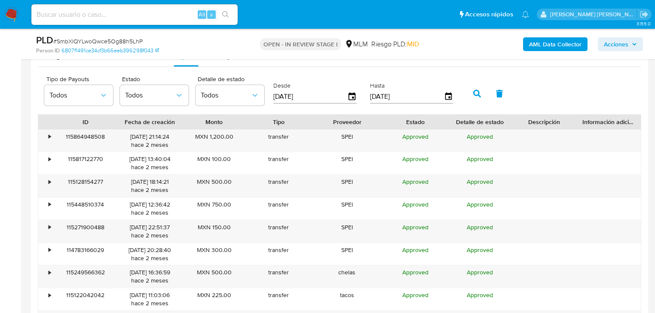
drag, startPoint x: 373, startPoint y: 116, endPoint x: 382, endPoint y: 118, distance: 9.2
click at [382, 118] on div at bounding box center [382, 122] width 15 height 15
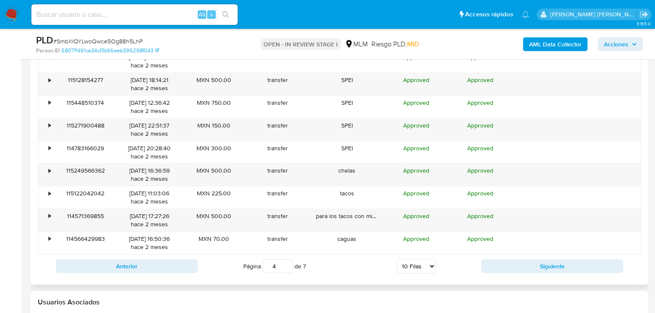
scroll to position [1004, 0]
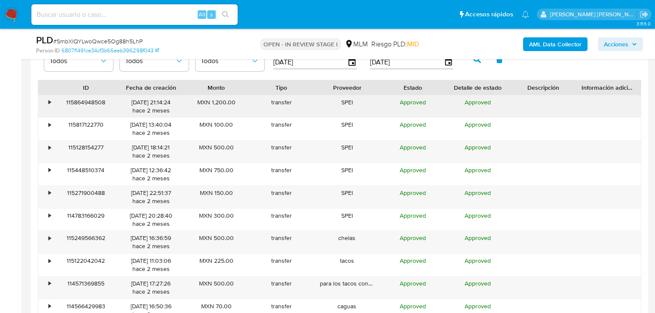
drag, startPoint x: 378, startPoint y: 87, endPoint x: 369, endPoint y: 95, distance: 11.0
click at [369, 95] on div "ID Fecha de creación Monto Tipo Proveedor Estado Detalle de estado Descripción …" at bounding box center [339, 201] width 603 height 242
click at [46, 281] on div "•" at bounding box center [45, 288] width 15 height 22
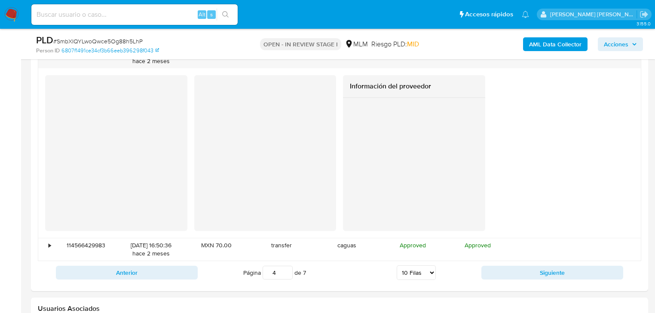
scroll to position [1314, 0]
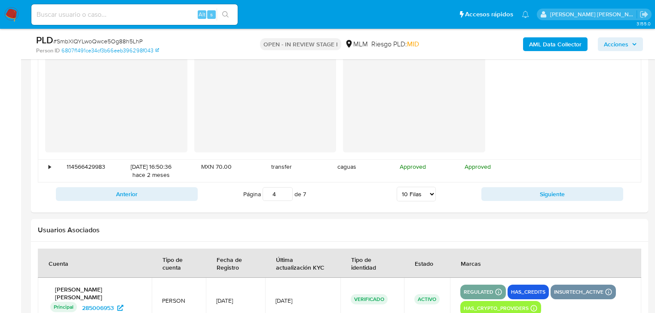
click at [499, 187] on button "Siguiente" at bounding box center [552, 194] width 142 height 14
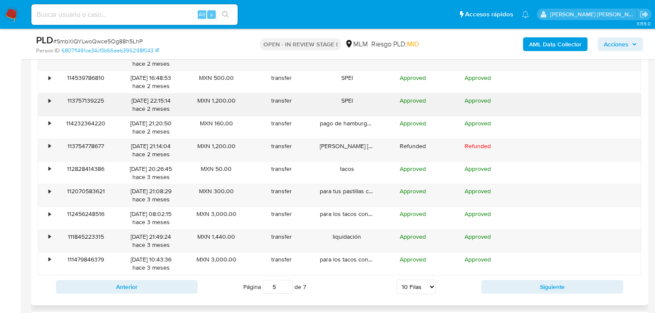
scroll to position [1004, 0]
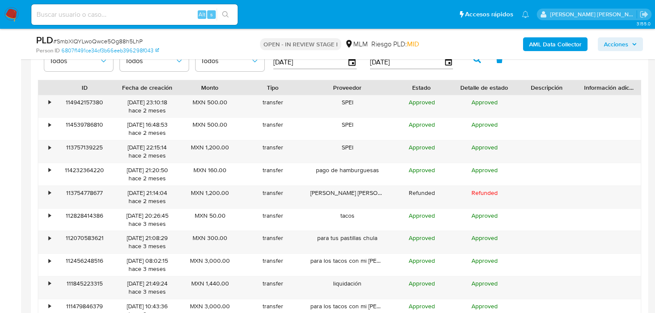
drag, startPoint x: 378, startPoint y: 82, endPoint x: 394, endPoint y: 85, distance: 16.9
click at [394, 85] on div at bounding box center [389, 87] width 15 height 15
click at [47, 238] on div "•" at bounding box center [45, 242] width 15 height 22
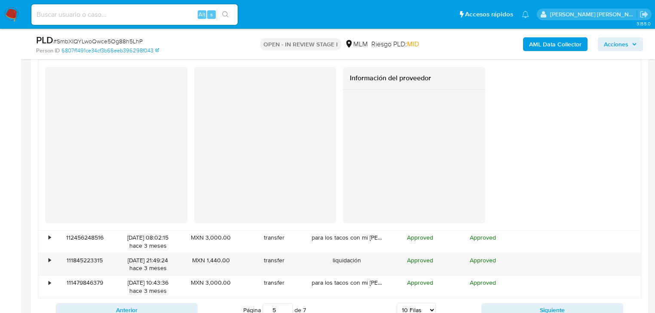
scroll to position [1211, 0]
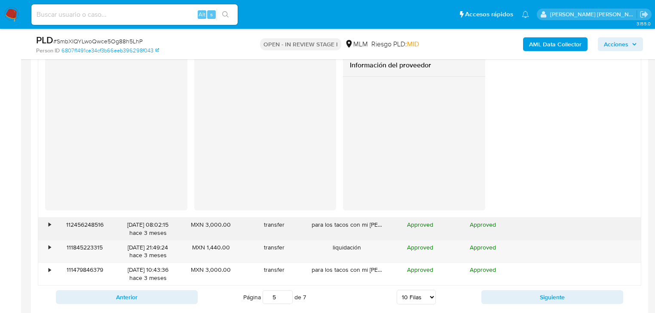
click at [45, 223] on div "•" at bounding box center [45, 229] width 15 height 22
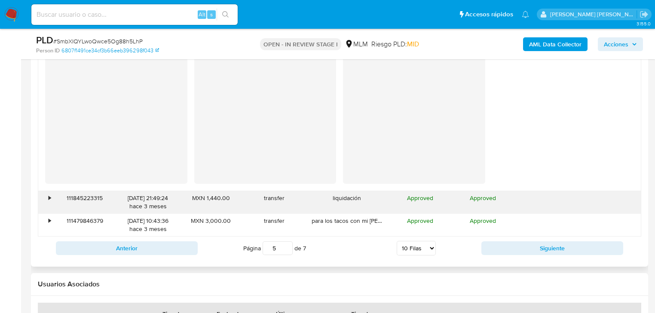
scroll to position [1451, 0]
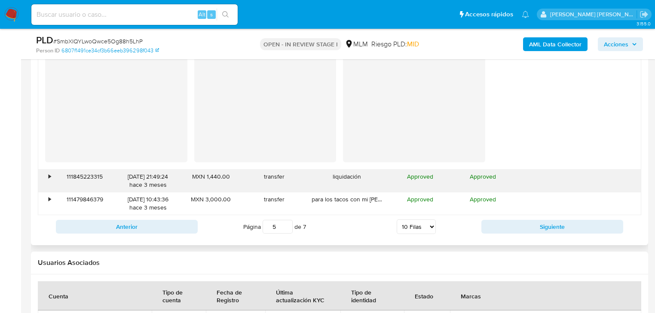
click at [53, 174] on div "111845223315" at bounding box center [84, 181] width 63 height 22
click at [48, 174] on div "•" at bounding box center [45, 181] width 15 height 22
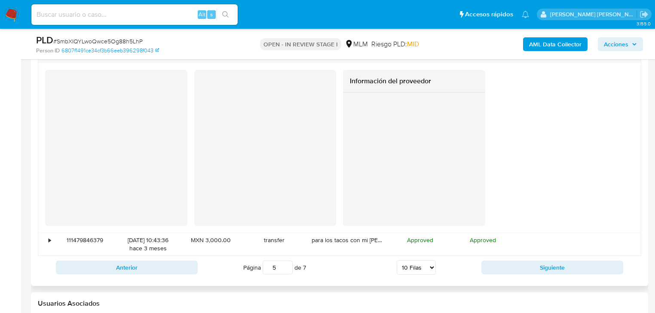
scroll to position [1623, 0]
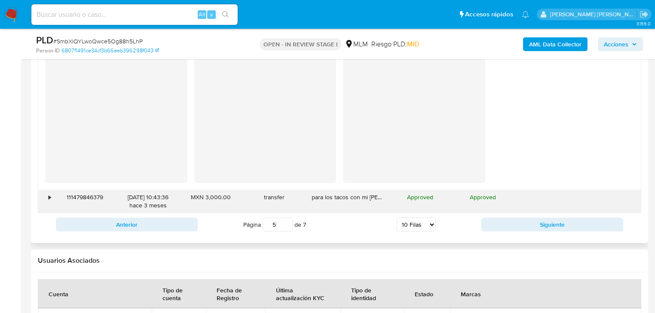
click at [48, 199] on div "•" at bounding box center [45, 201] width 15 height 22
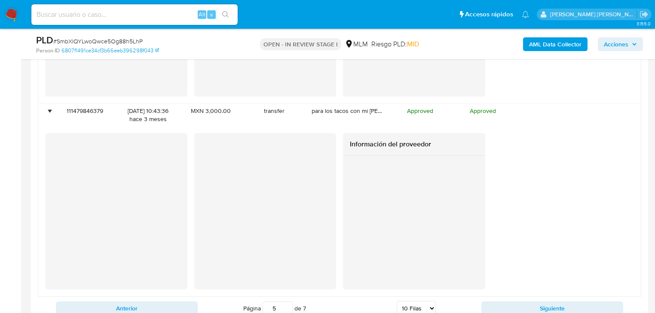
scroll to position [1761, 0]
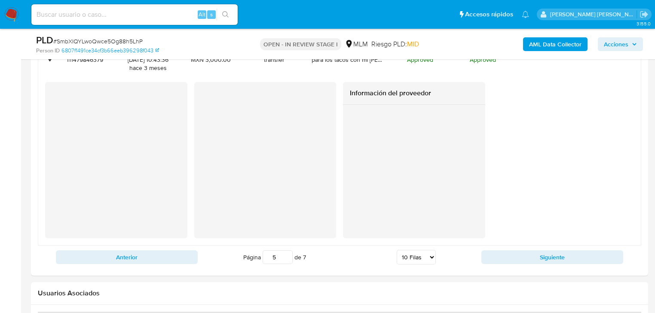
click at [495, 251] on button "Siguiente" at bounding box center [552, 257] width 142 height 14
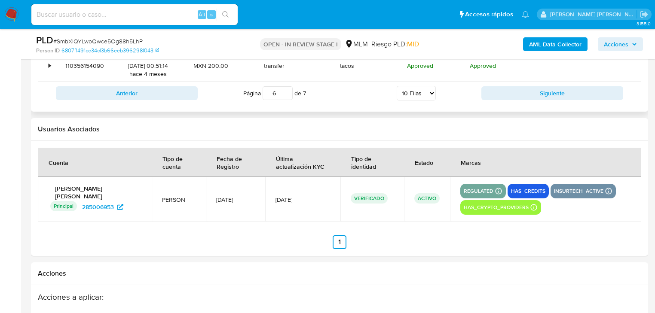
scroll to position [1073, 0]
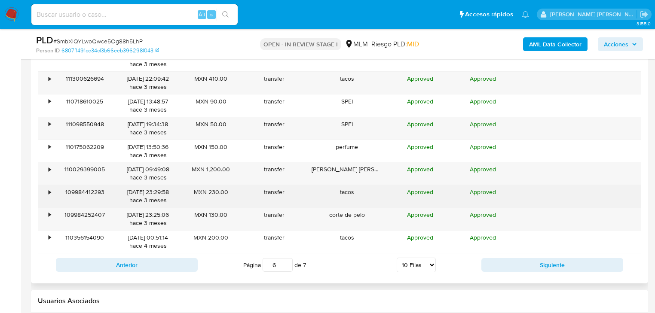
click at [49, 190] on div "•" at bounding box center [50, 192] width 2 height 8
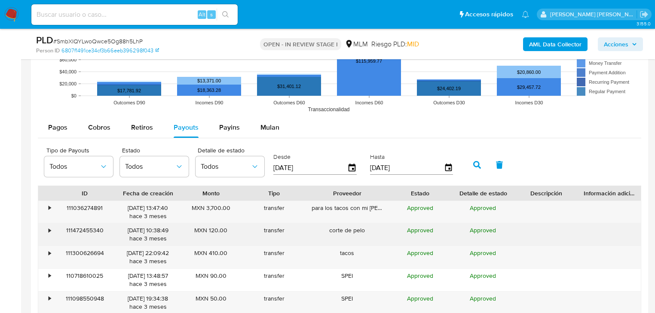
scroll to position [936, 0]
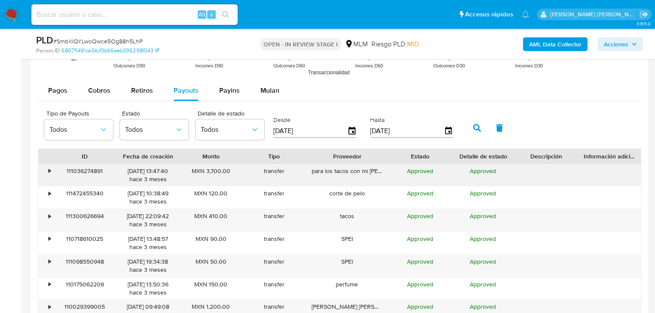
click at [49, 169] on div "•" at bounding box center [50, 171] width 2 height 8
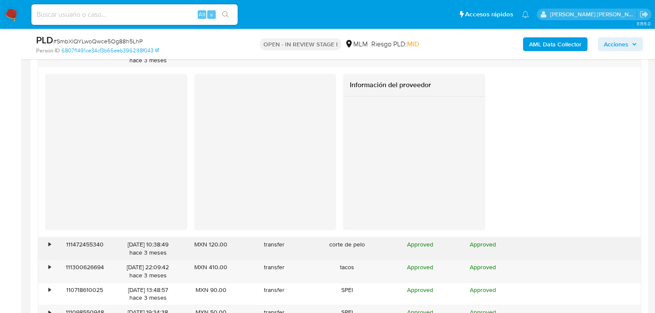
scroll to position [1108, 0]
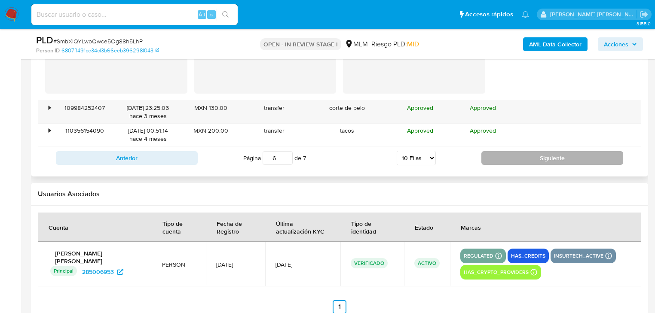
click at [517, 157] on button "Siguiente" at bounding box center [552, 158] width 142 height 14
type input "7"
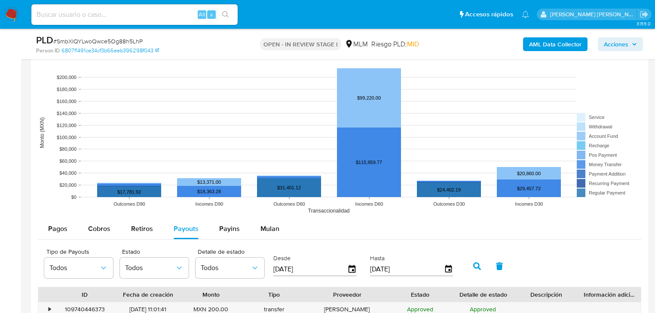
scroll to position [935, 0]
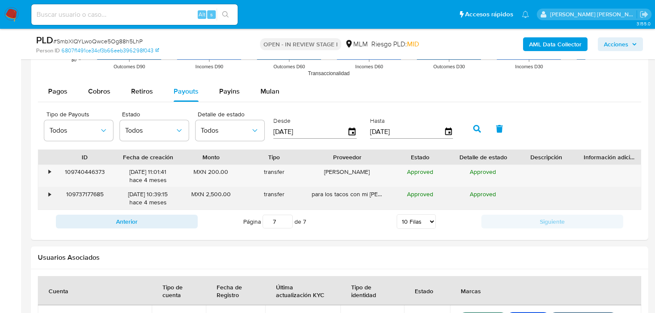
click at [47, 190] on div "•" at bounding box center [45, 198] width 15 height 22
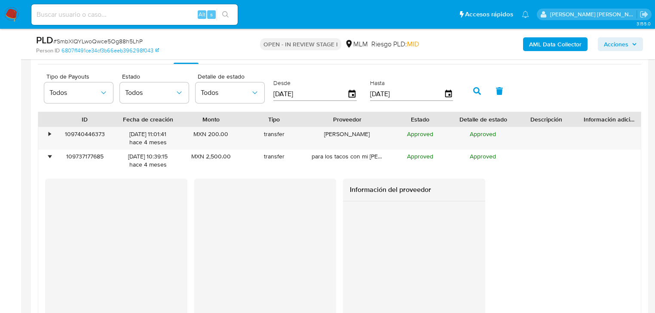
scroll to position [1004, 0]
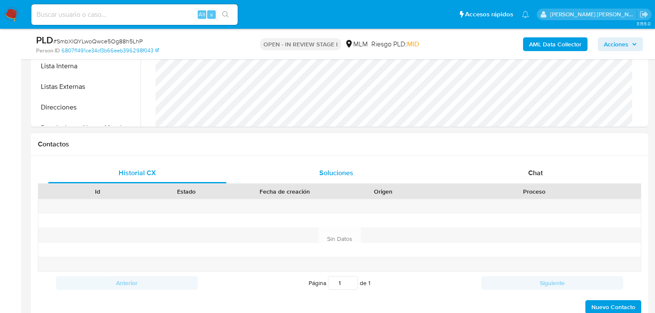
click at [536, 172] on span "Chat" at bounding box center [535, 173] width 15 height 10
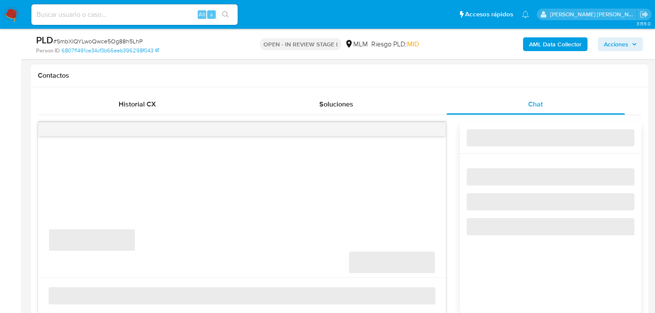
scroll to position [419, 0]
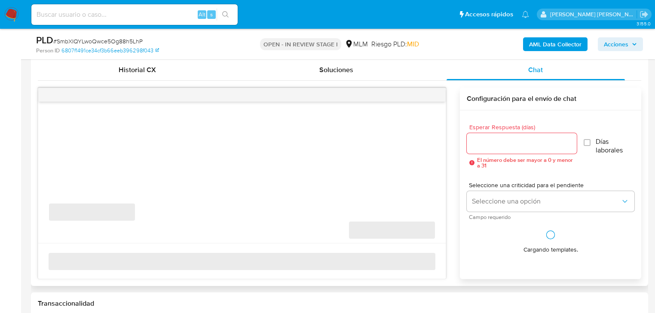
click at [128, 257] on span "‌" at bounding box center [242, 261] width 387 height 17
click at [107, 245] on div "‌" at bounding box center [241, 261] width 407 height 36
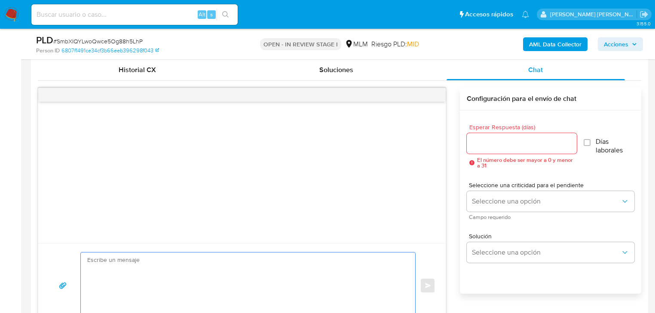
click at [99, 263] on textarea at bounding box center [245, 286] width 317 height 66
paste textarea "Estimado Marco Antonio, Te comunicamos que se ha identificado un cambio en el u…"
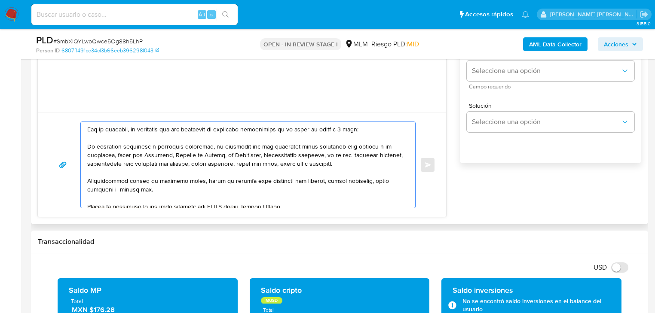
scroll to position [0, 0]
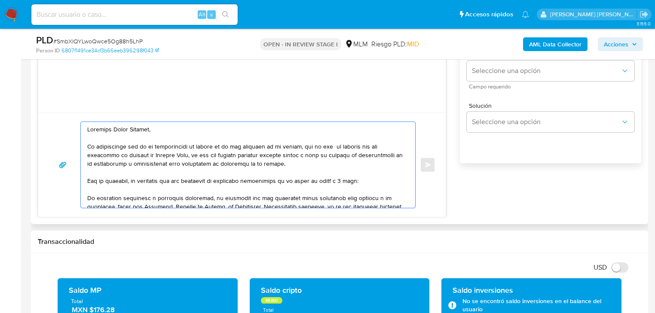
click at [88, 132] on textarea at bounding box center [245, 165] width 317 height 86
drag, startPoint x: 164, startPoint y: 129, endPoint x: 113, endPoint y: 129, distance: 50.7
click at [113, 129] on textarea at bounding box center [245, 165] width 317 height 86
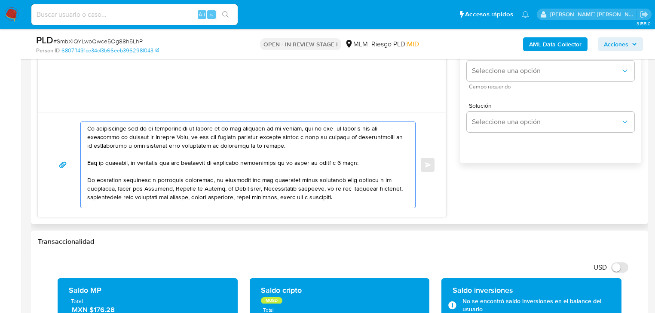
scroll to position [34, 0]
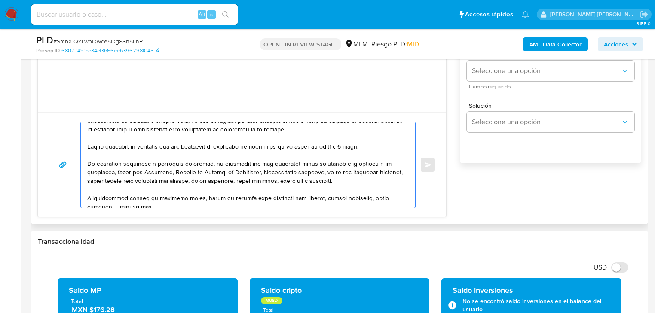
click at [88, 162] on textarea at bounding box center [245, 165] width 317 height 86
drag, startPoint x: 388, startPoint y: 182, endPoint x: 327, endPoint y: 174, distance: 61.9
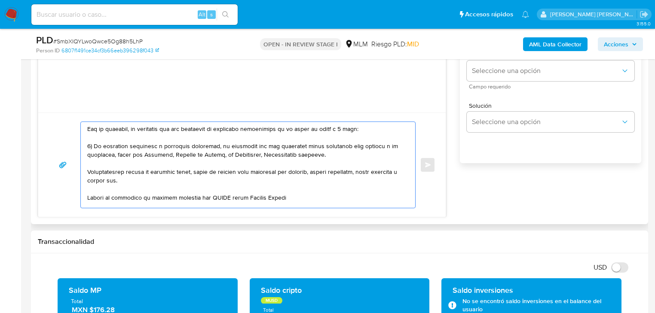
scroll to position [69, 0]
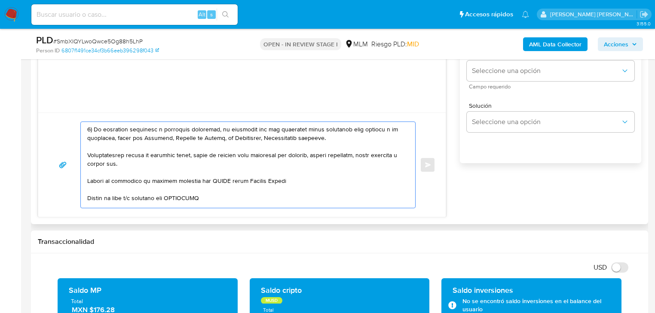
drag, startPoint x: 90, startPoint y: 156, endPoint x: 80, endPoint y: 150, distance: 11.6
click at [81, 151] on div at bounding box center [246, 165] width 330 height 86
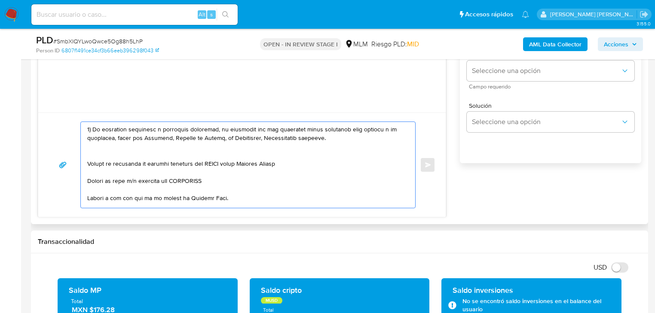
click at [91, 155] on textarea at bounding box center [245, 165] width 317 height 86
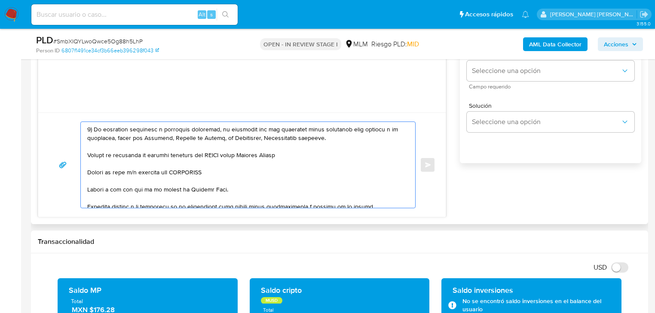
click at [88, 156] on textarea at bounding box center [245, 165] width 317 height 86
click at [220, 155] on textarea at bounding box center [245, 165] width 317 height 86
click at [343, 155] on textarea at bounding box center [245, 165] width 317 height 86
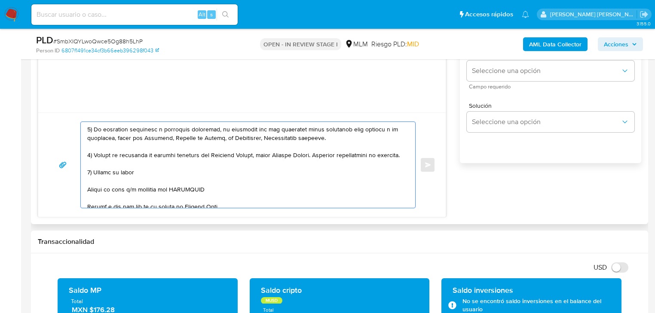
click at [321, 155] on textarea at bounding box center [245, 165] width 317 height 86
drag, startPoint x: 144, startPoint y: 182, endPoint x: 92, endPoint y: 182, distance: 52.4
click at [92, 182] on textarea at bounding box center [245, 165] width 317 height 86
click at [105, 201] on textarea at bounding box center [245, 165] width 317 height 86
click at [88, 198] on textarea at bounding box center [245, 165] width 317 height 86
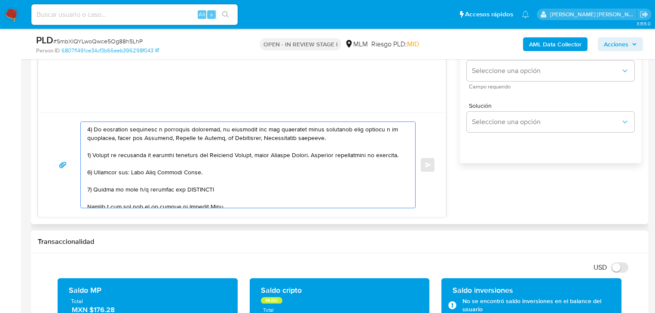
click at [196, 198] on textarea at bounding box center [245, 165] width 317 height 86
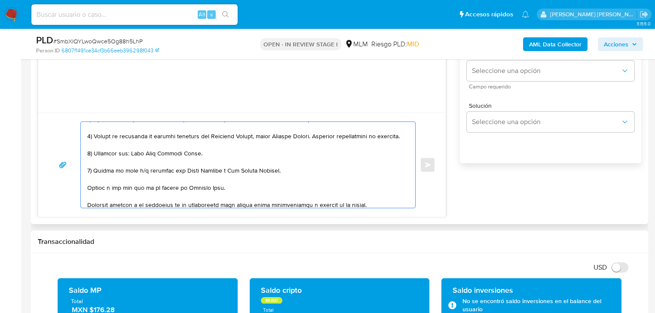
scroll to position [103, 0]
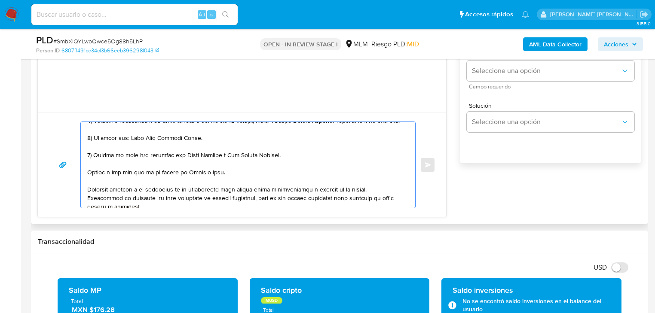
drag, startPoint x: 193, startPoint y: 179, endPoint x: 82, endPoint y: 177, distance: 110.4
click at [82, 177] on div at bounding box center [246, 165] width 330 height 86
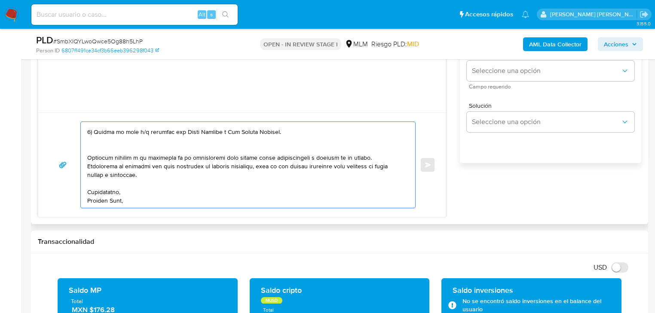
drag, startPoint x: 125, startPoint y: 198, endPoint x: 86, endPoint y: 194, distance: 39.0
click at [86, 194] on div at bounding box center [246, 165] width 330 height 86
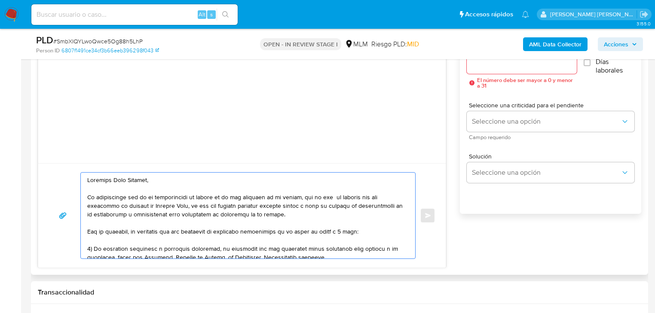
scroll to position [412, 0]
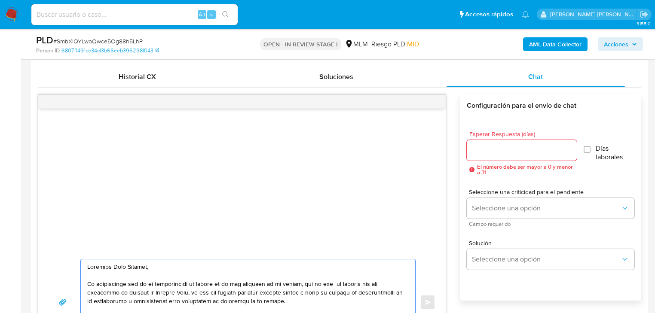
type textarea "Estimado José Alfonso, Te comunicamos que se ha identificado un cambio en el us…"
click at [497, 157] on div at bounding box center [522, 150] width 110 height 21
click at [503, 150] on input "Esperar Respuesta (días)" at bounding box center [522, 150] width 110 height 11
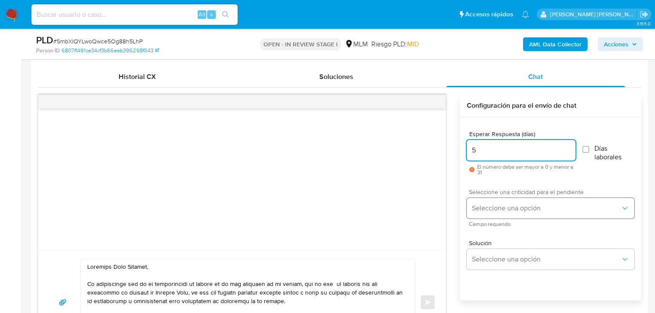
type input "5"
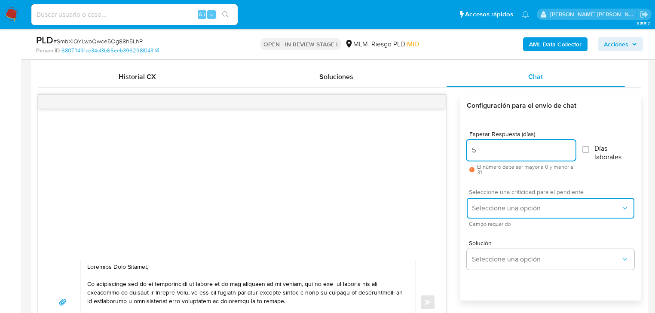
click at [485, 209] on span "Seleccione una opción" at bounding box center [546, 208] width 149 height 9
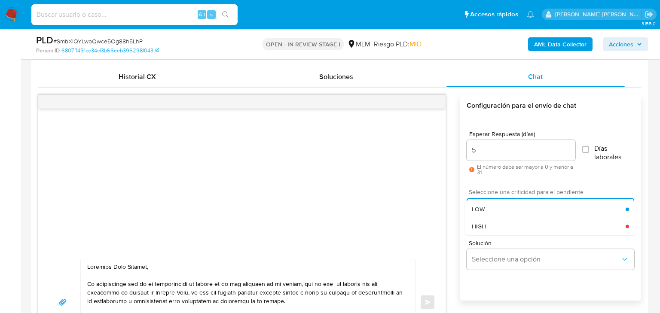
click at [487, 226] on div "HIGH" at bounding box center [549, 226] width 154 height 17
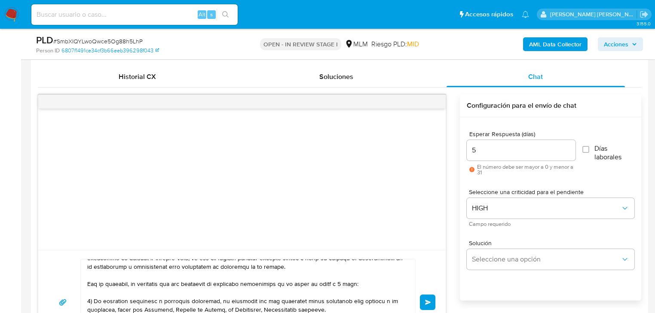
scroll to position [69, 0]
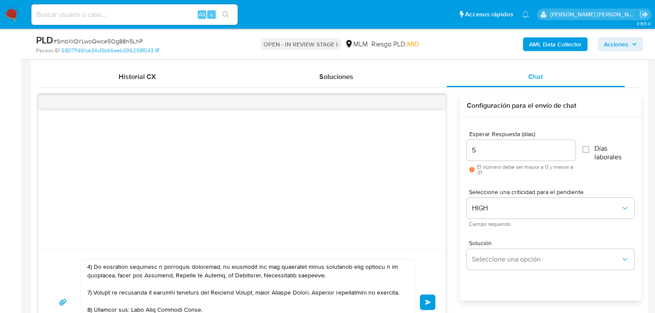
click at [425, 296] on button "Enviar" at bounding box center [427, 302] width 15 height 15
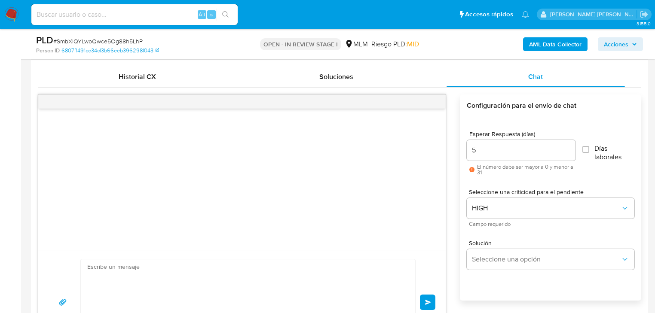
scroll to position [166, 0]
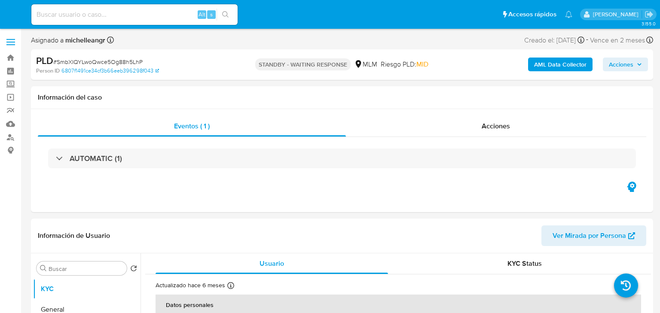
select select "10"
